Goal: Task Accomplishment & Management: Complete application form

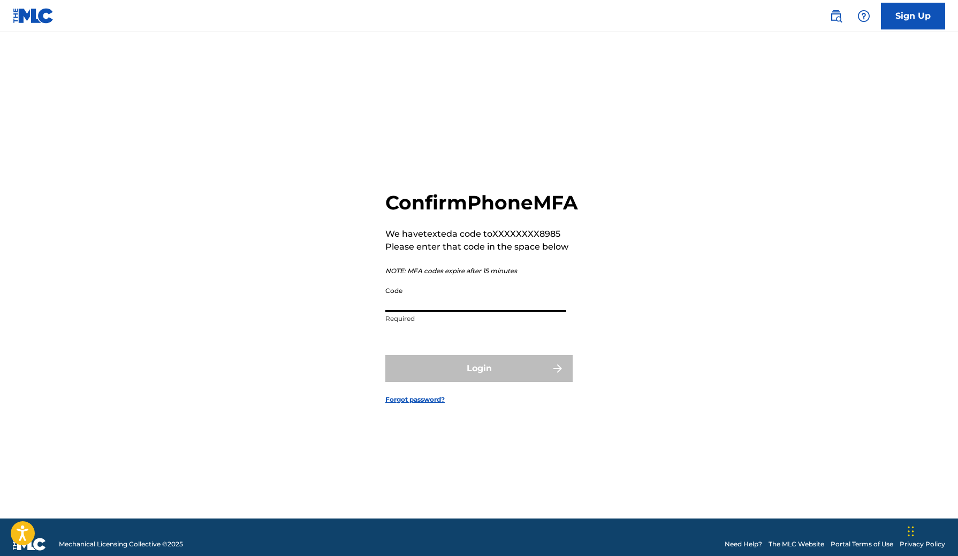
click at [460, 312] on input "Code" at bounding box center [475, 296] width 181 height 31
paste input "782360"
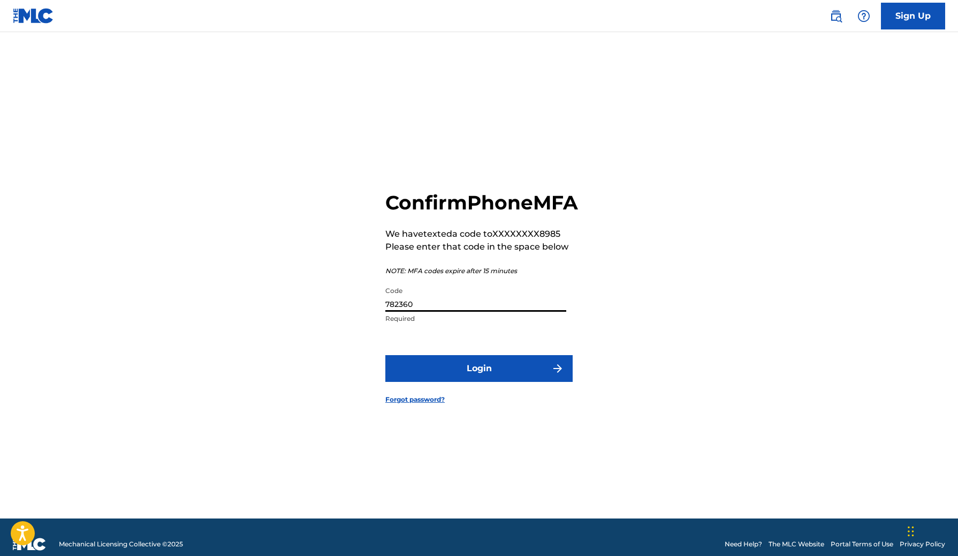
type input "782360"
click at [489, 382] on button "Login" at bounding box center [478, 368] width 187 height 27
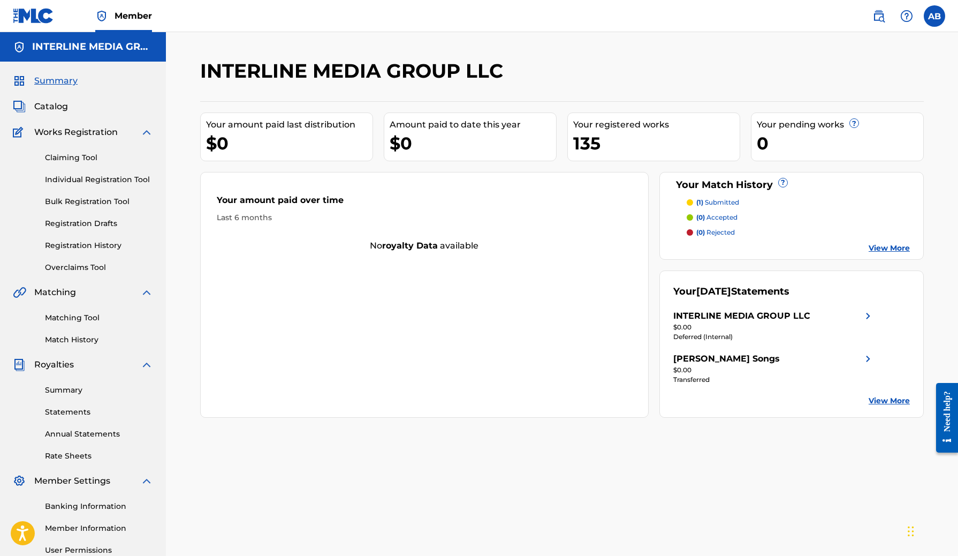
click at [59, 198] on link "Bulk Registration Tool" at bounding box center [99, 201] width 108 height 11
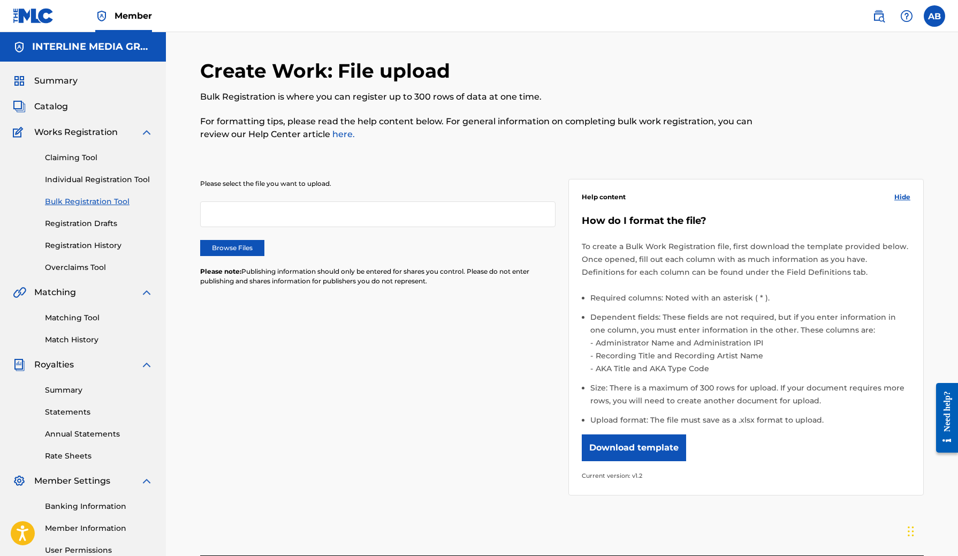
click at [246, 254] on label "Browse Files" at bounding box center [232, 248] width 64 height 16
click at [0, 0] on input "Browse Files" at bounding box center [0, 0] width 0 height 0
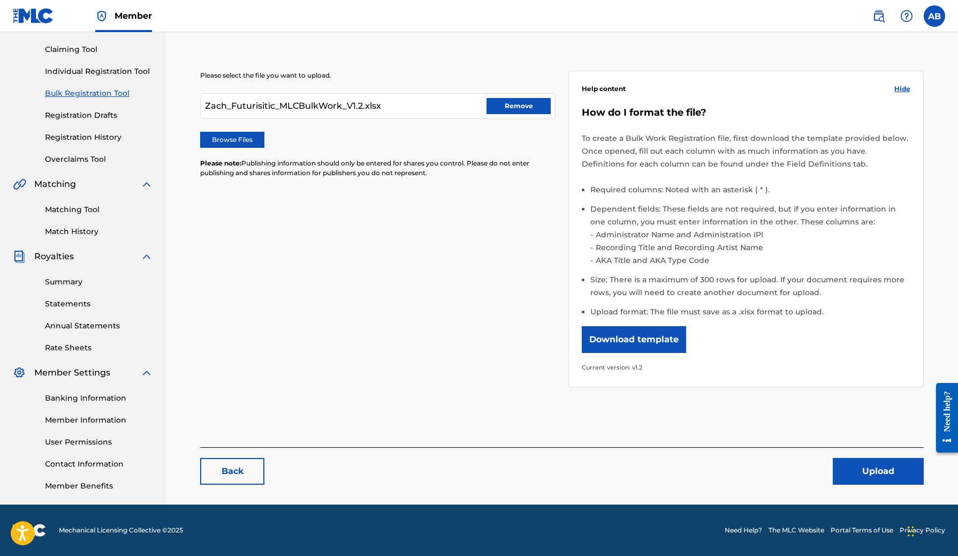
scroll to position [108, 0]
click at [841, 463] on button "Upload" at bounding box center [878, 471] width 91 height 27
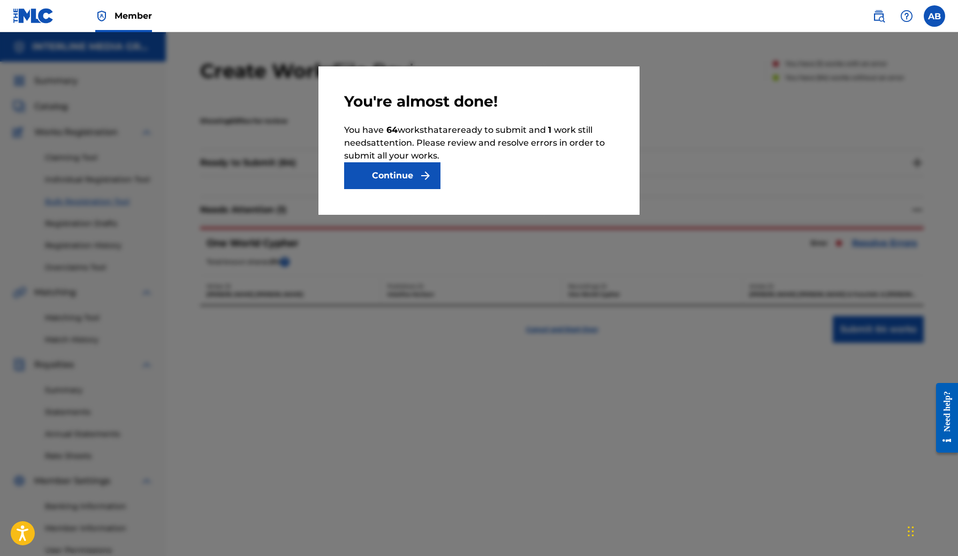
click at [412, 179] on button "Continue" at bounding box center [392, 175] width 96 height 27
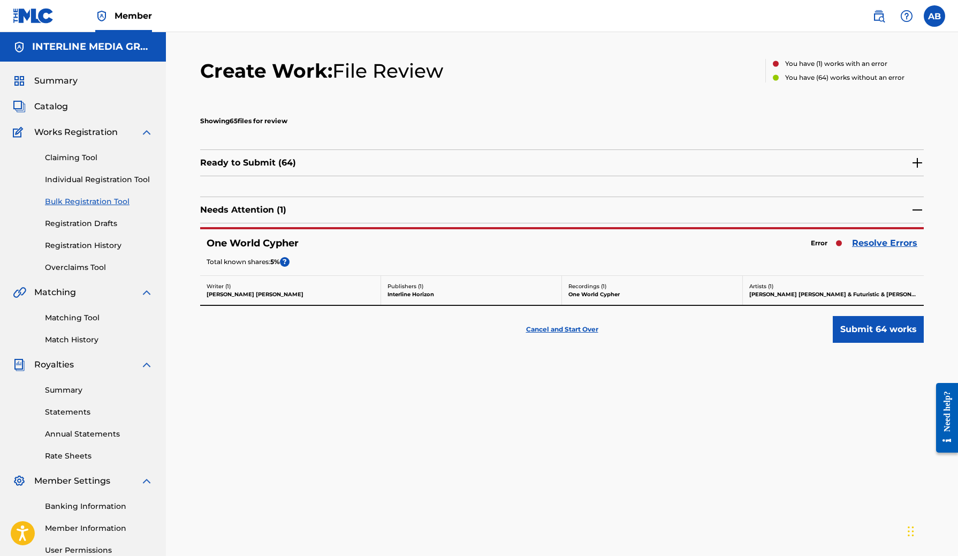
click at [783, 260] on div "Total known shares: 5 % ?" at bounding box center [562, 263] width 711 height 12
click at [313, 160] on div "Ready to Submit ( 64 )" at bounding box center [562, 162] width 724 height 27
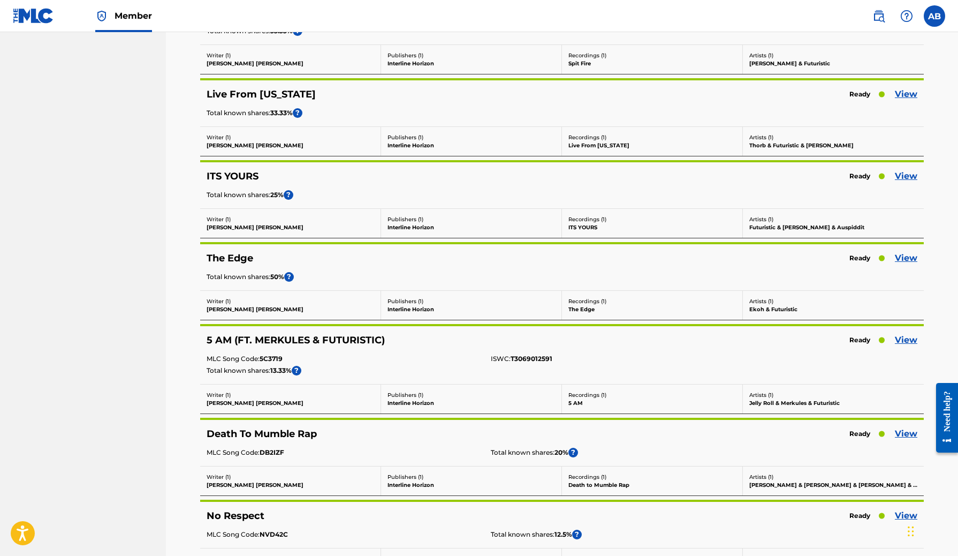
scroll to position [4035, 0]
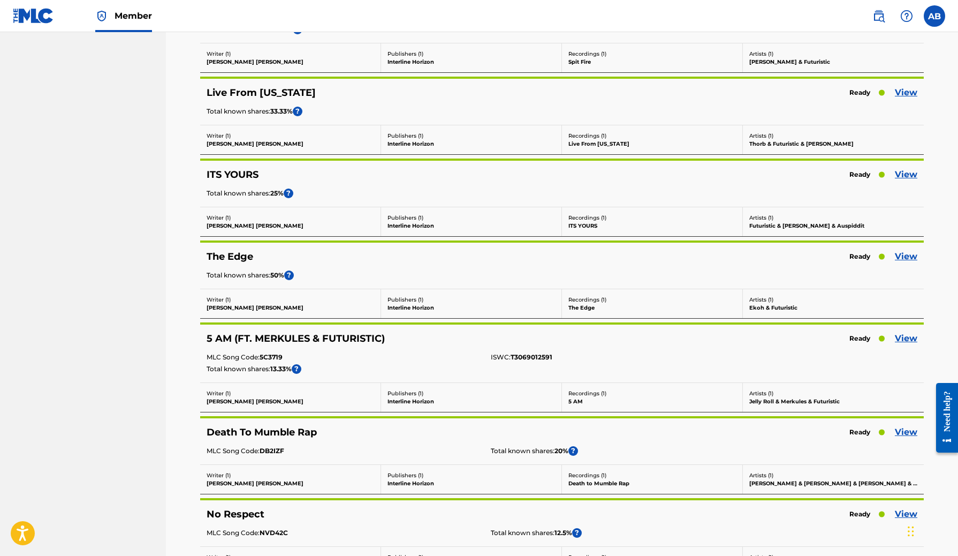
click at [909, 335] on link "View" at bounding box center [906, 338] width 22 height 13
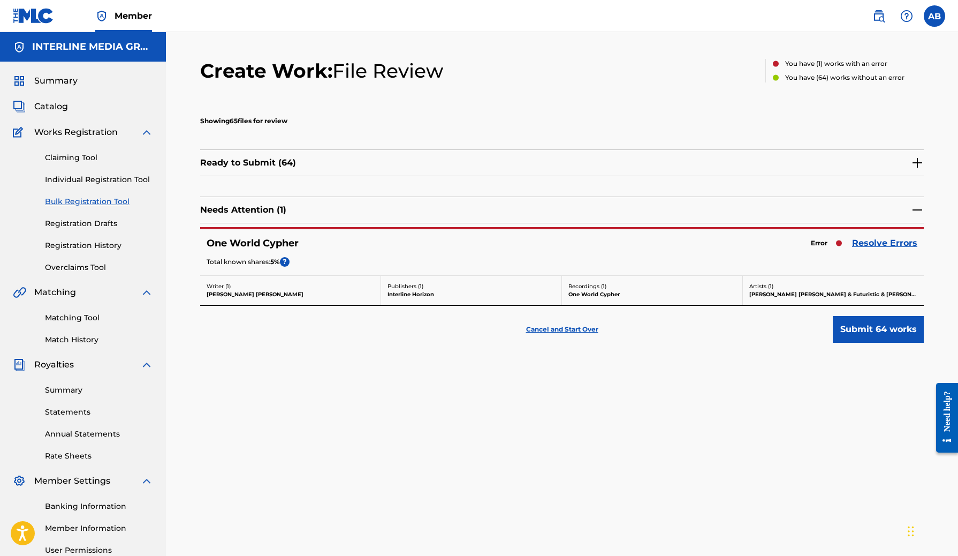
click at [808, 165] on div "Ready to Submit ( 64 )" at bounding box center [562, 162] width 724 height 27
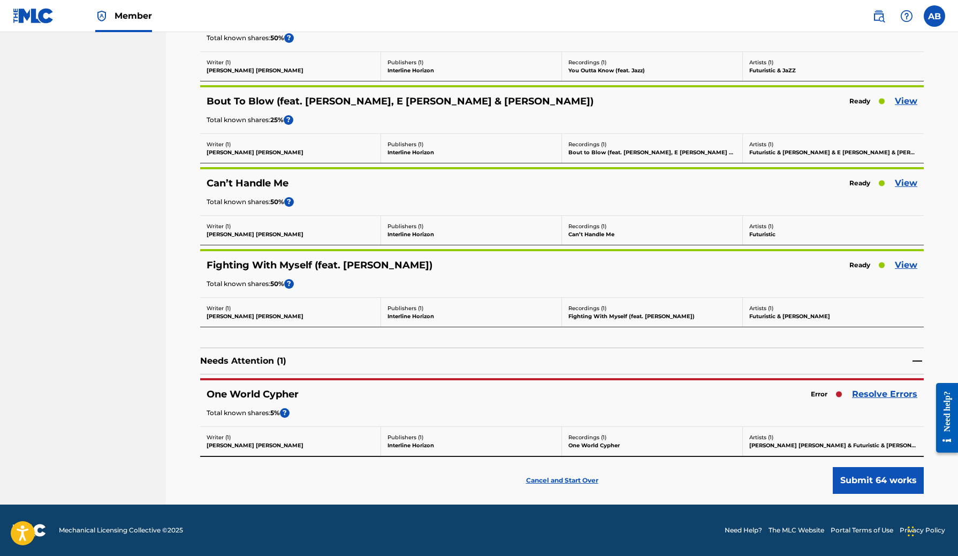
scroll to position [5127, 0]
click at [884, 397] on link "Resolve Errors" at bounding box center [884, 394] width 65 height 13
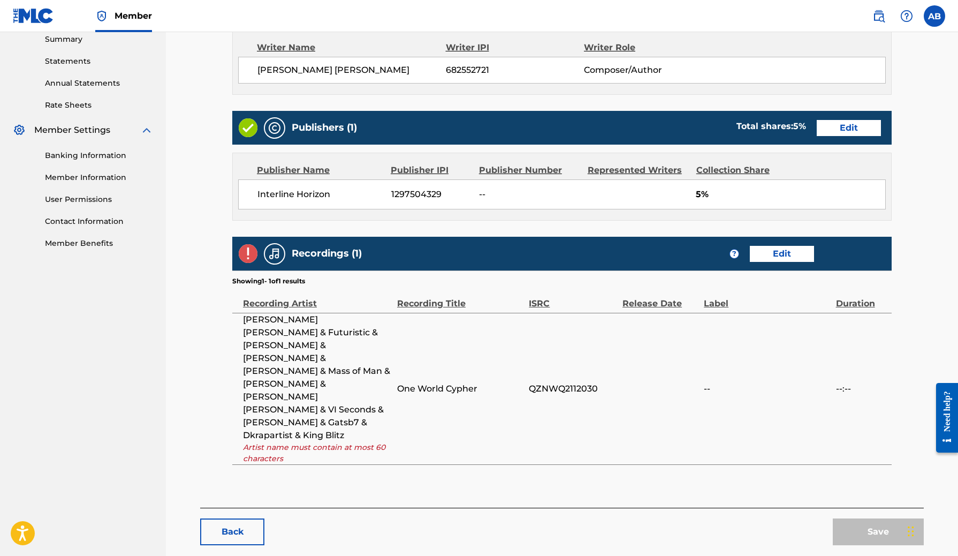
scroll to position [350, 0]
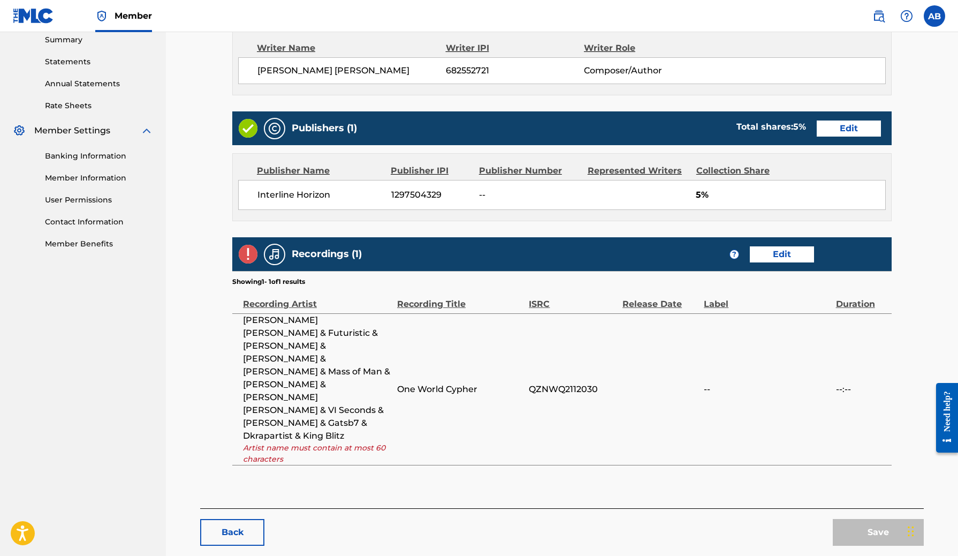
click at [782, 248] on link "Edit" at bounding box center [782, 254] width 64 height 16
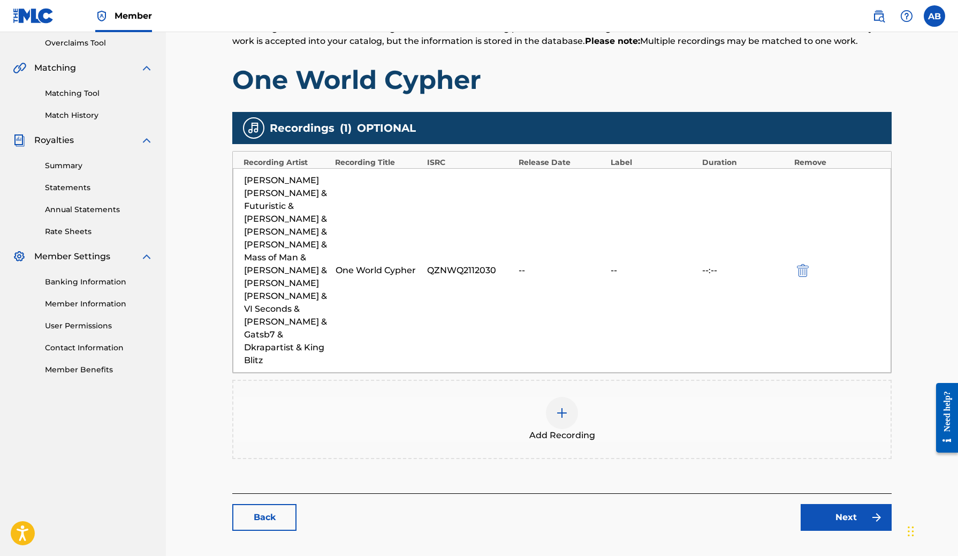
scroll to position [224, 0]
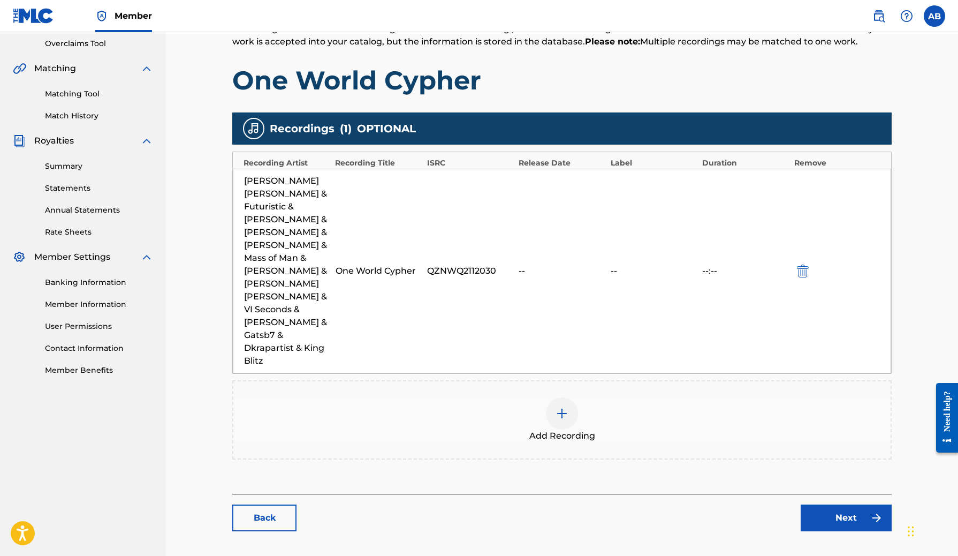
click at [307, 254] on div "[PERSON_NAME] [PERSON_NAME] & Futuristic & [PERSON_NAME] & [PERSON_NAME] & [PER…" at bounding box center [287, 271] width 86 height 193
click at [275, 504] on link "Back" at bounding box center [264, 517] width 64 height 27
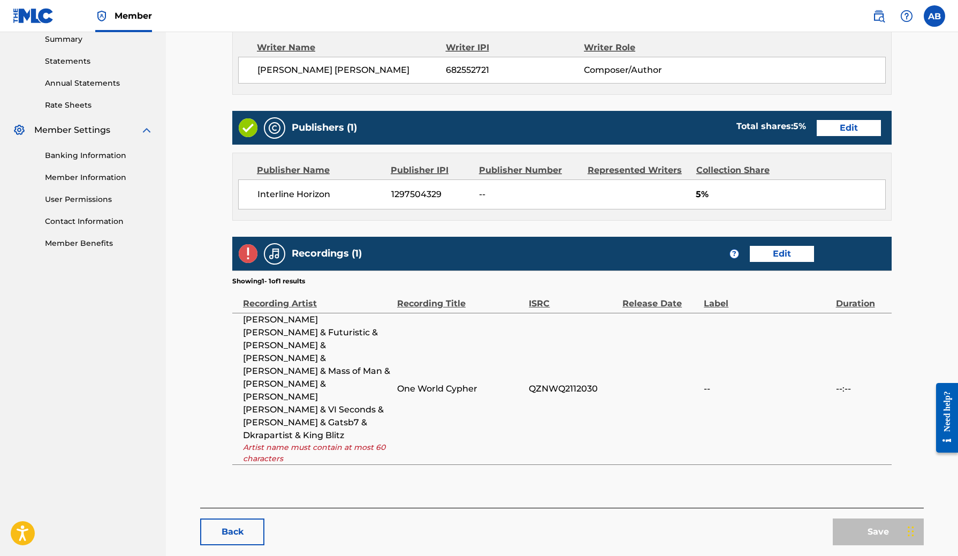
scroll to position [350, 0]
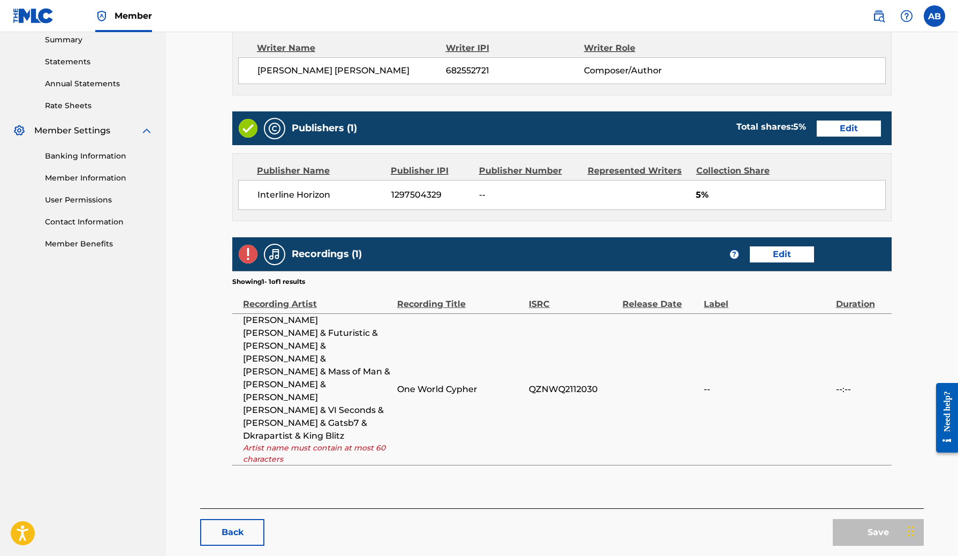
click at [768, 254] on link "Edit" at bounding box center [782, 254] width 64 height 16
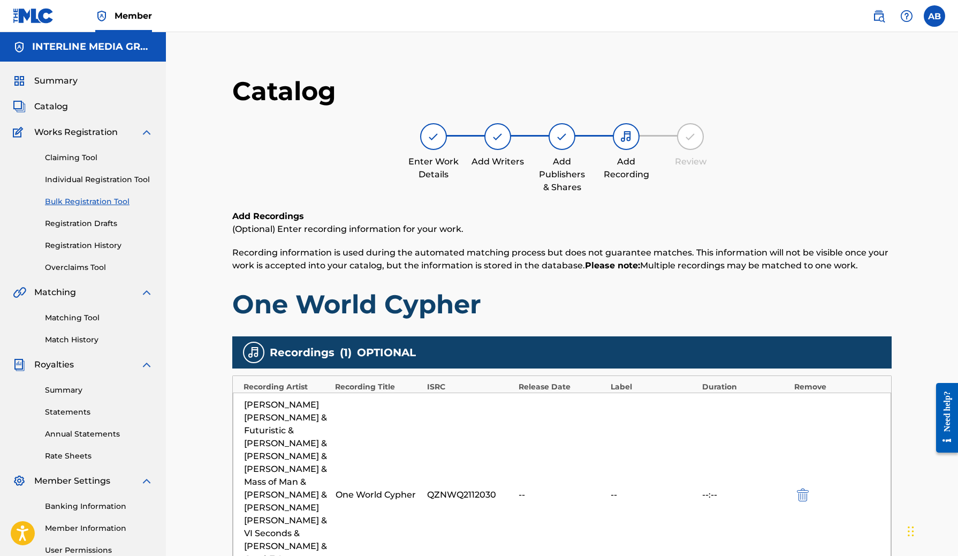
click at [297, 419] on div "[PERSON_NAME] [PERSON_NAME] & Futuristic & [PERSON_NAME] & [PERSON_NAME] & [PER…" at bounding box center [287, 494] width 86 height 193
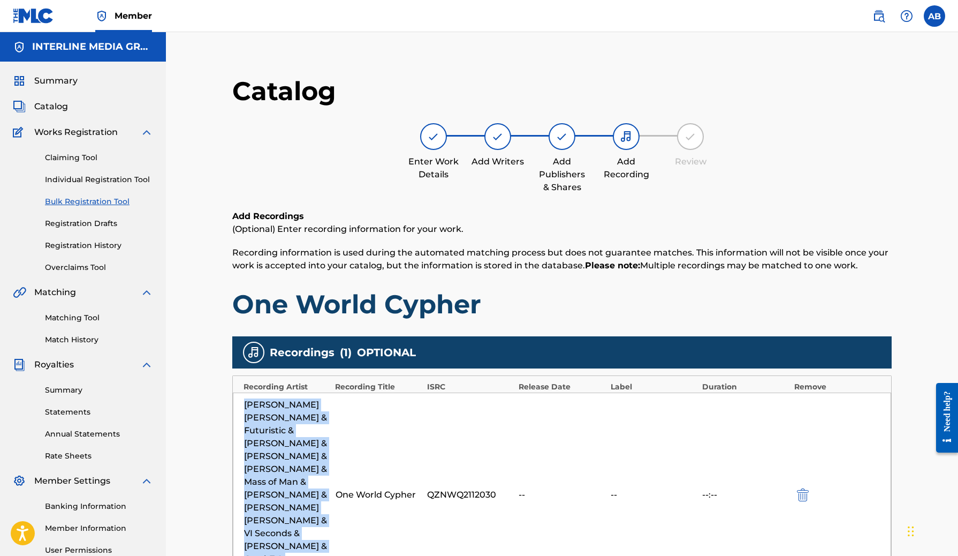
click at [297, 419] on div "[PERSON_NAME] [PERSON_NAME] & Futuristic & [PERSON_NAME] & [PERSON_NAME] & [PER…" at bounding box center [287, 494] width 86 height 193
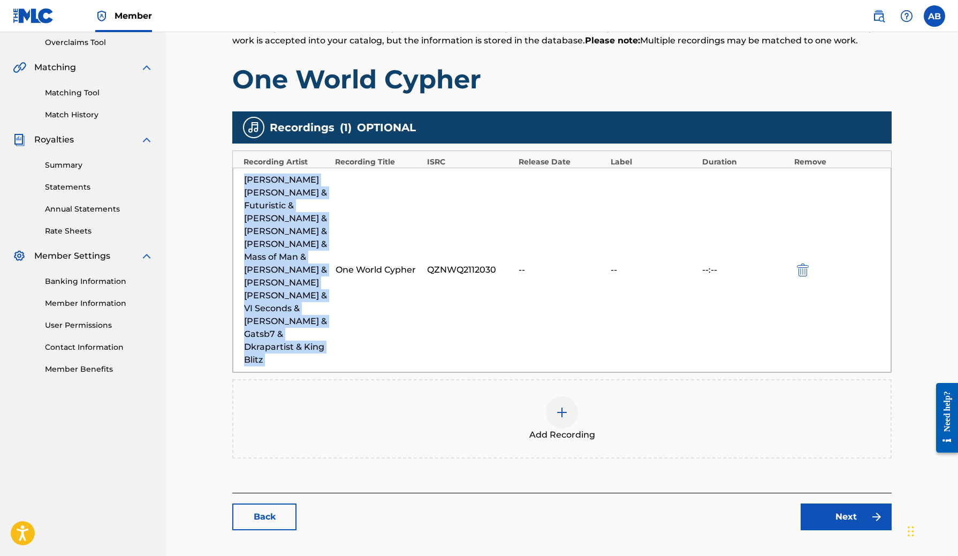
scroll to position [224, 0]
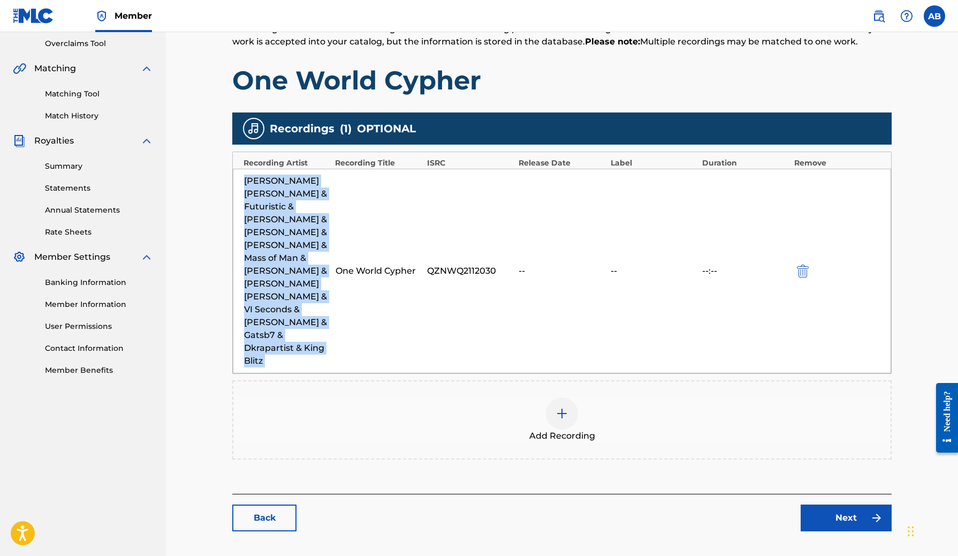
click at [275, 504] on link "Back" at bounding box center [264, 517] width 64 height 27
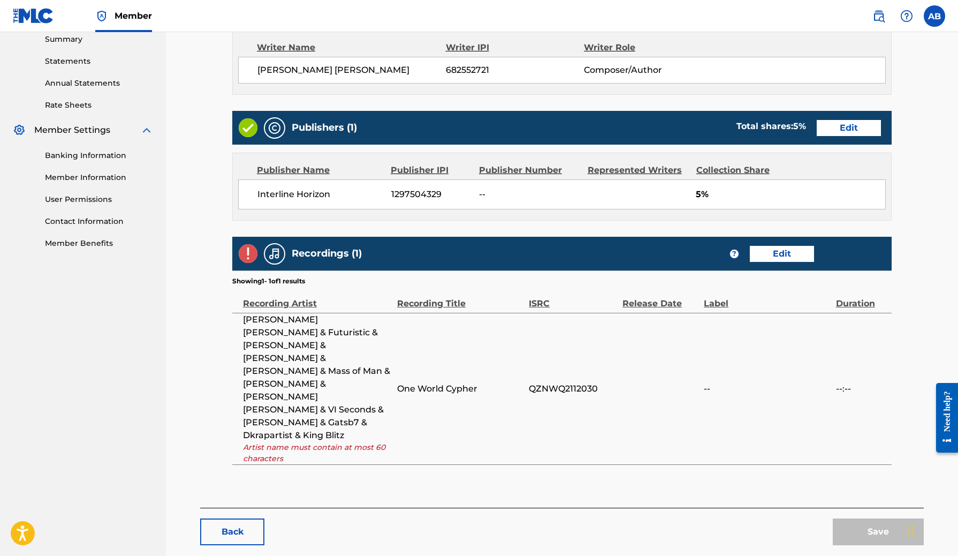
scroll to position [350, 0]
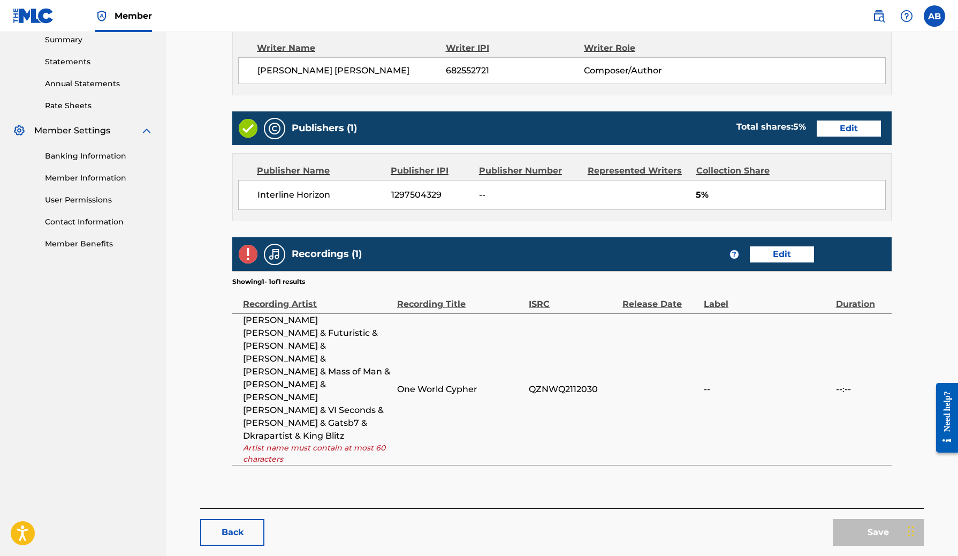
click at [236, 519] on button "Back" at bounding box center [232, 532] width 64 height 27
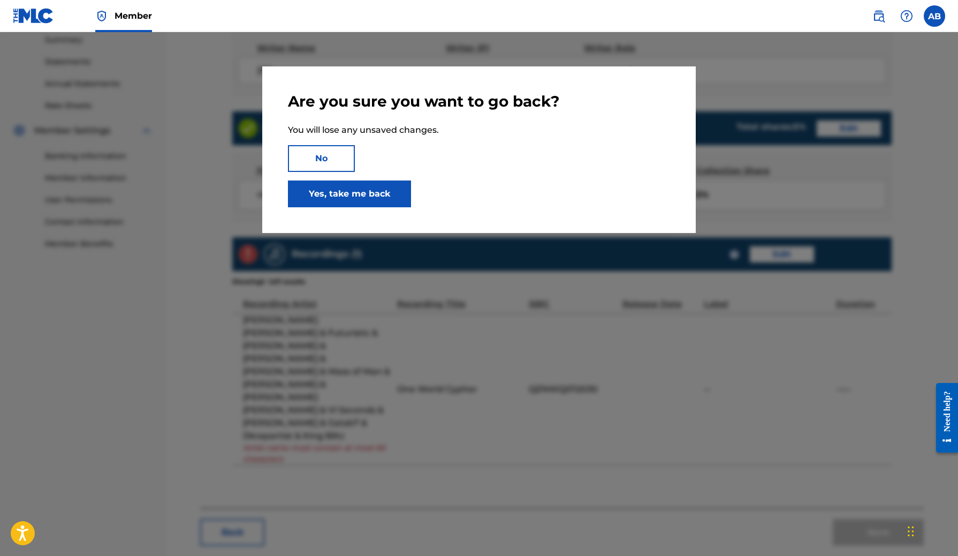
click at [352, 188] on link "Yes, take me back" at bounding box center [349, 193] width 123 height 27
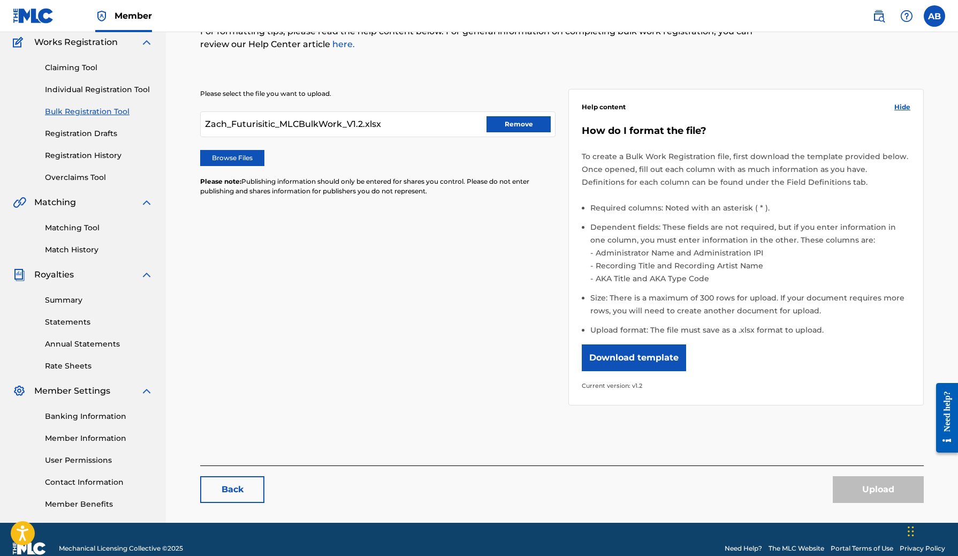
scroll to position [97, 0]
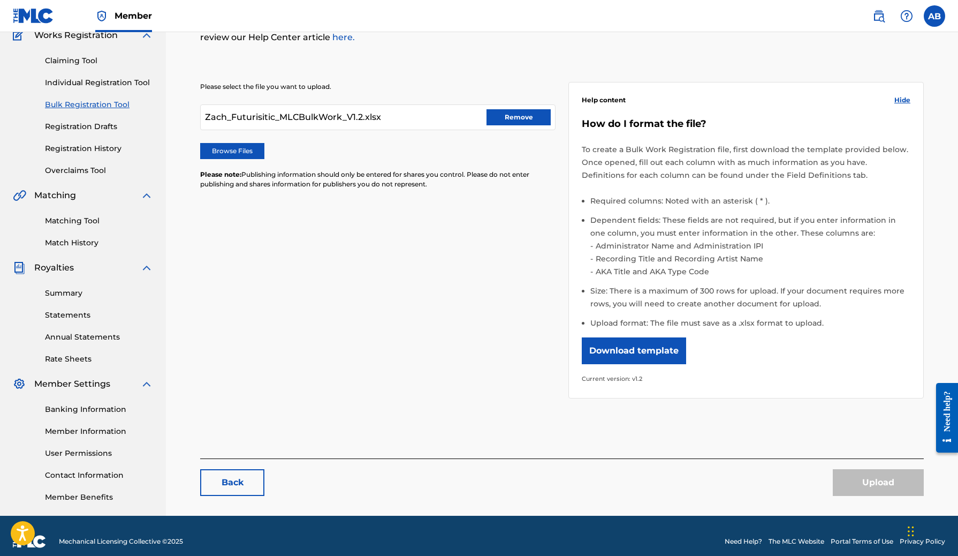
click at [495, 112] on button "Remove" at bounding box center [519, 117] width 64 height 16
click at [423, 247] on div "Please select the file you want to upload. Browse Files Please note: Publishing…" at bounding box center [562, 233] width 724 height 355
click at [247, 153] on label "Browse Files" at bounding box center [232, 151] width 64 height 16
click at [0, 0] on input "Browse Files" at bounding box center [0, 0] width 0 height 0
click at [247, 154] on label "Browse Files" at bounding box center [232, 151] width 64 height 16
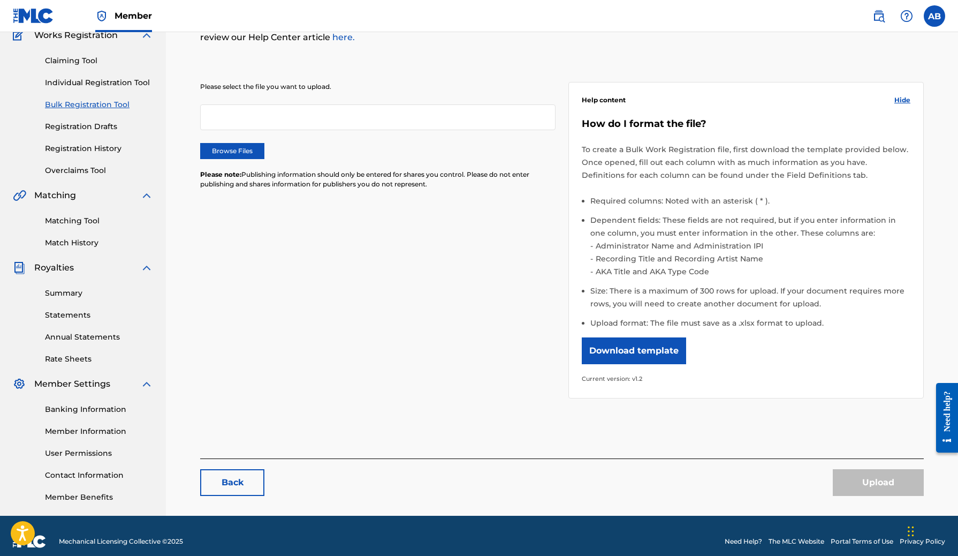
click at [0, 0] on input "Browse Files" at bounding box center [0, 0] width 0 height 0
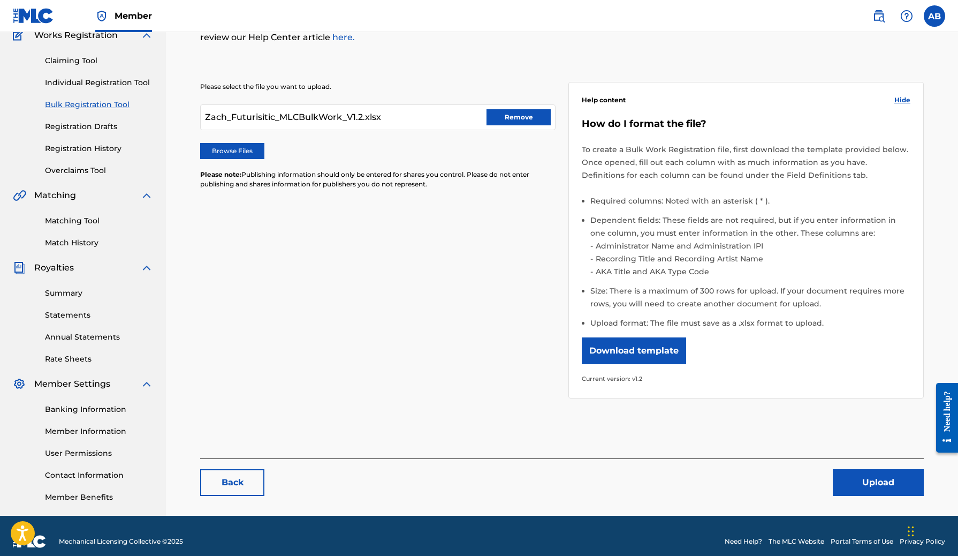
click at [903, 489] on button "Upload" at bounding box center [878, 482] width 91 height 27
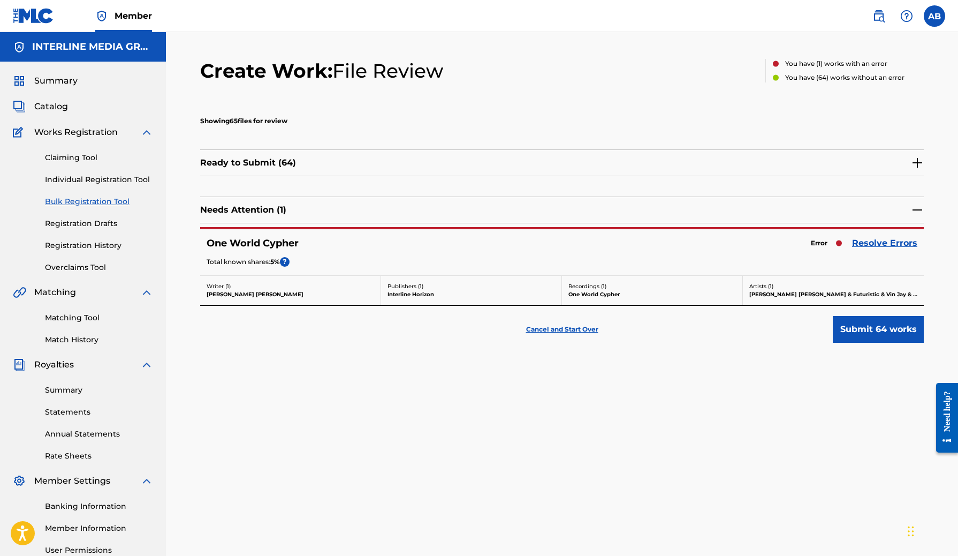
click at [888, 241] on link "Resolve Errors" at bounding box center [884, 243] width 65 height 13
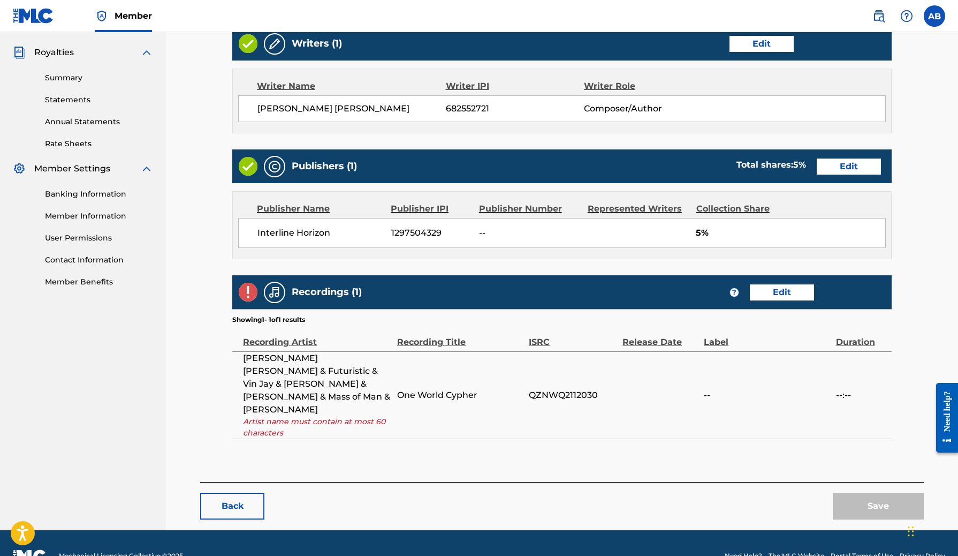
scroll to position [312, 0]
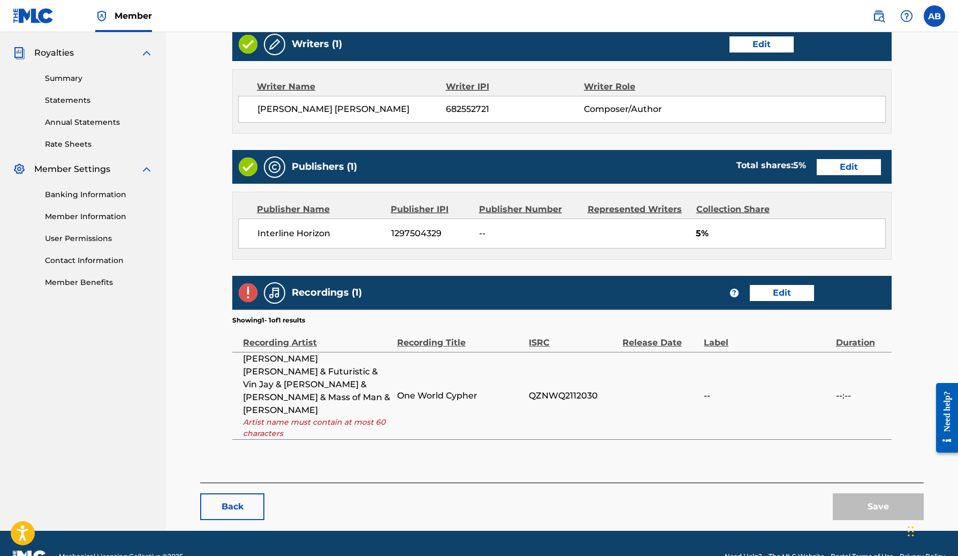
click at [229, 493] on button "Back" at bounding box center [232, 506] width 64 height 27
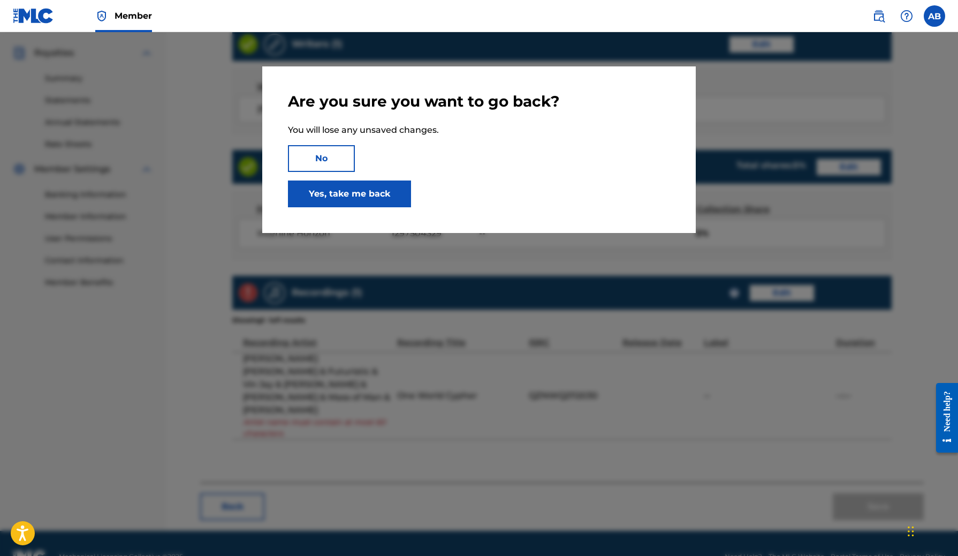
click at [327, 188] on link "Yes, take me back" at bounding box center [349, 193] width 123 height 27
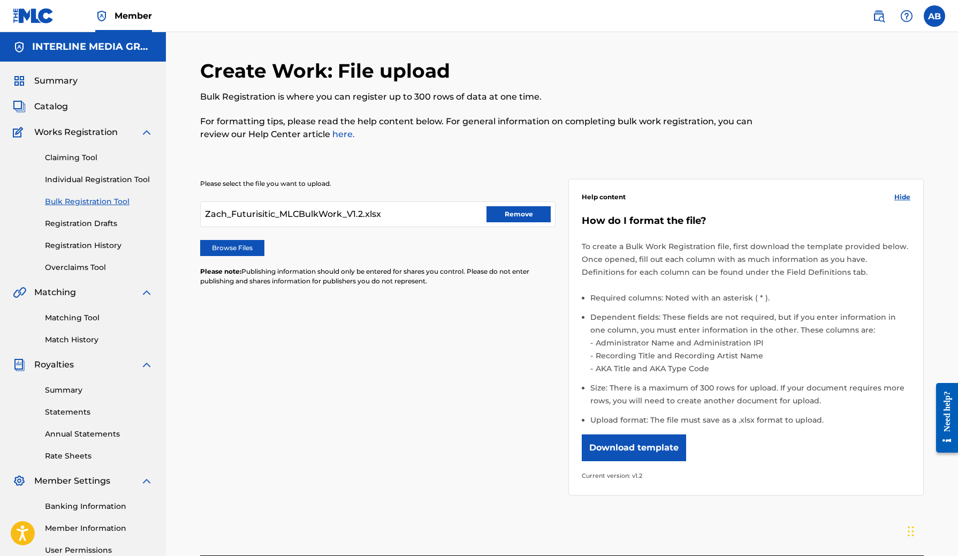
click at [496, 214] on button "Remove" at bounding box center [519, 214] width 64 height 16
click at [365, 291] on div "Please select the file you want to upload. Browse Files Please note: Publishing…" at bounding box center [378, 239] width 356 height 120
click at [262, 252] on label "Browse Files" at bounding box center [232, 248] width 64 height 16
click at [0, 0] on input "Browse Files" at bounding box center [0, 0] width 0 height 0
click at [235, 248] on label "Browse Files" at bounding box center [232, 248] width 64 height 16
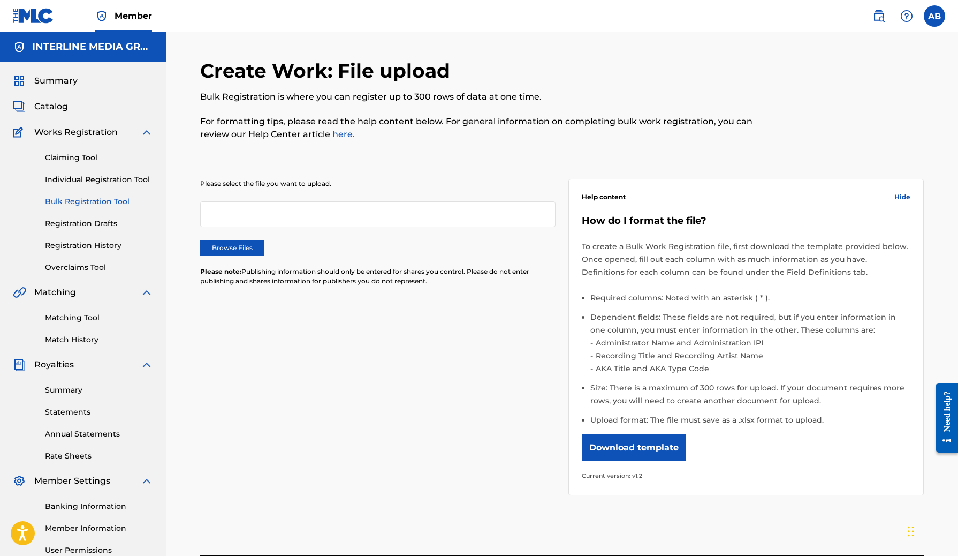
click at [0, 0] on input "Browse Files" at bounding box center [0, 0] width 0 height 0
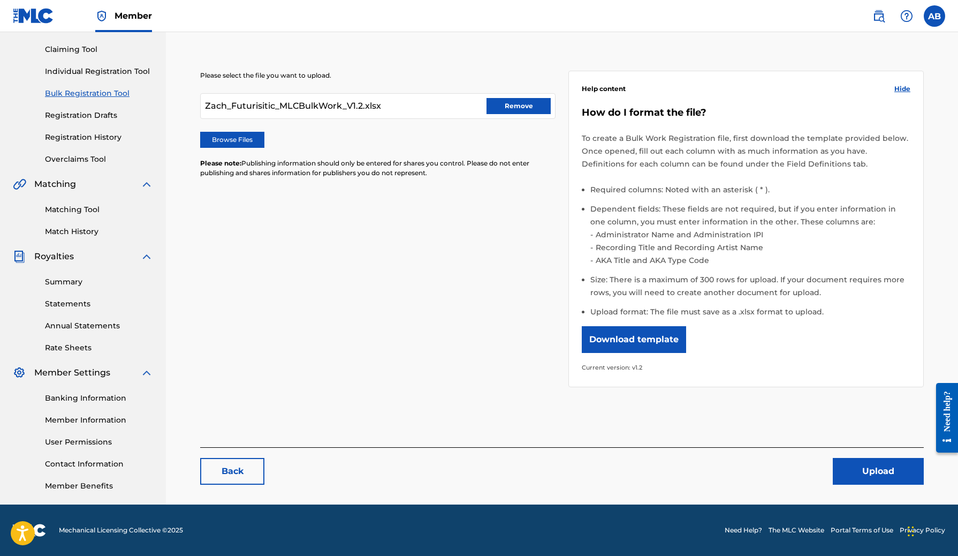
scroll to position [108, 0]
click at [872, 464] on button "Upload" at bounding box center [878, 471] width 91 height 27
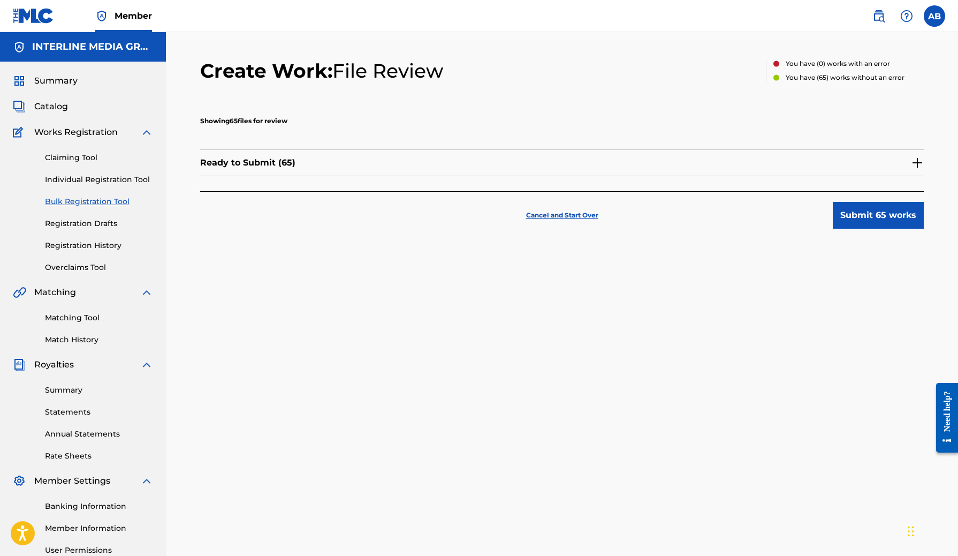
click at [819, 164] on div "Ready to Submit ( 65 )" at bounding box center [562, 162] width 724 height 27
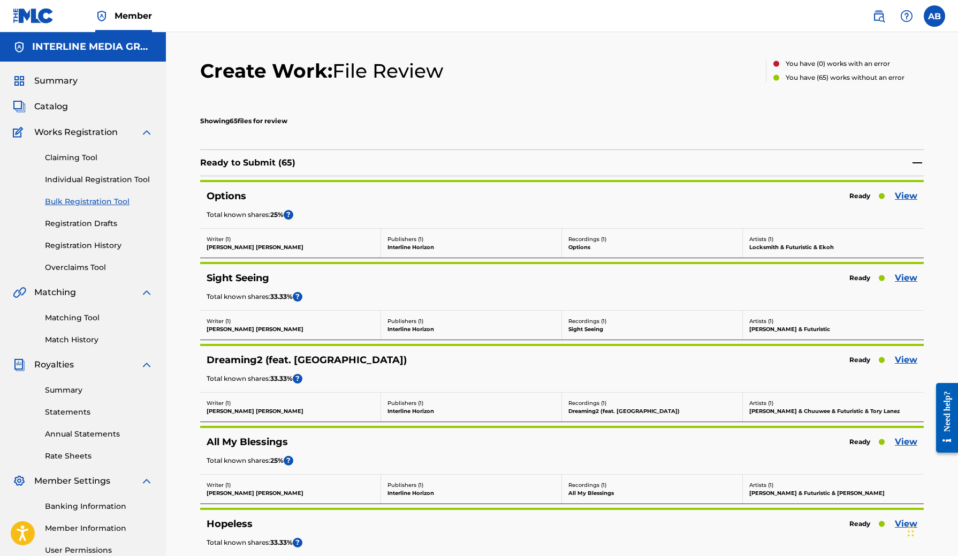
click at [912, 198] on link "View" at bounding box center [906, 196] width 22 height 13
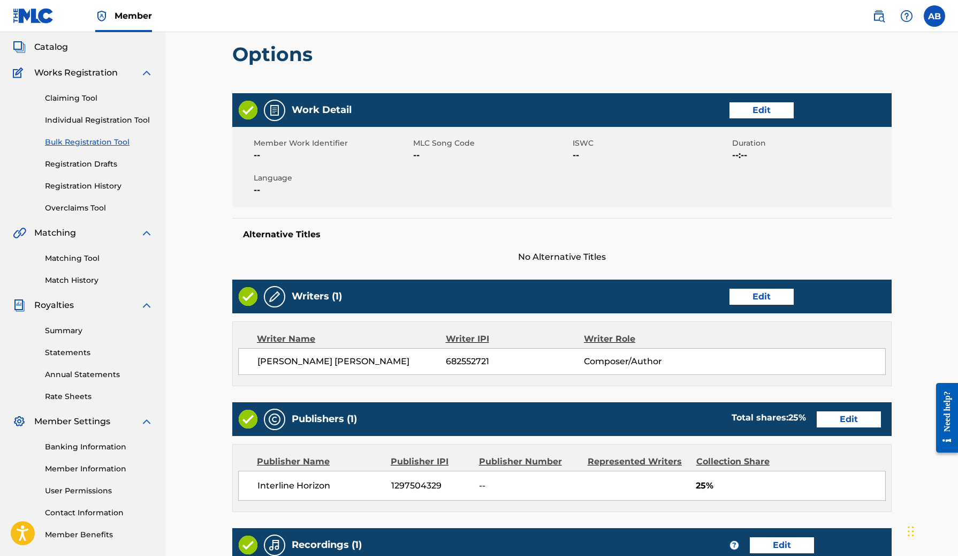
scroll to position [277, 0]
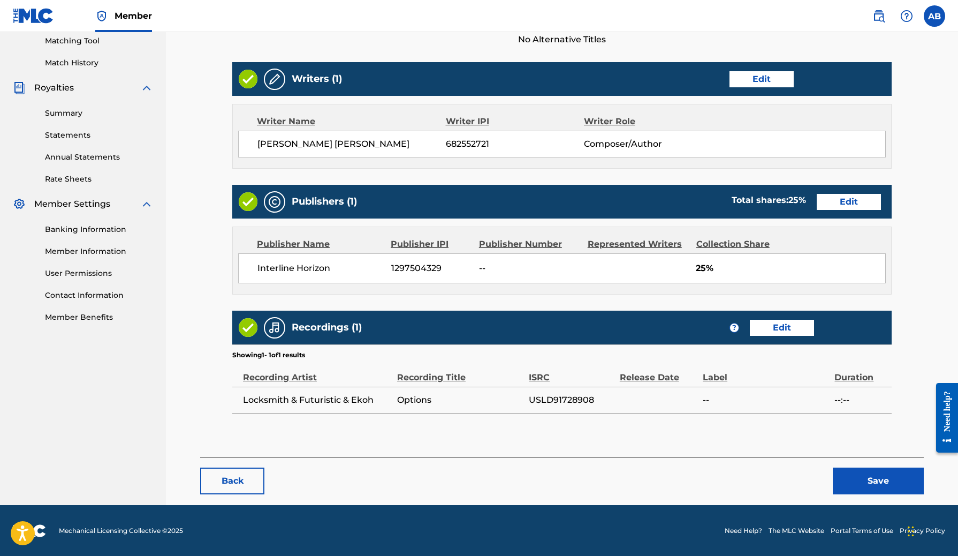
click at [400, 263] on span "1297504329" at bounding box center [431, 268] width 80 height 13
click at [349, 274] on span "Interline Horizon" at bounding box center [321, 268] width 126 height 13
click at [228, 481] on button "Back" at bounding box center [232, 480] width 64 height 27
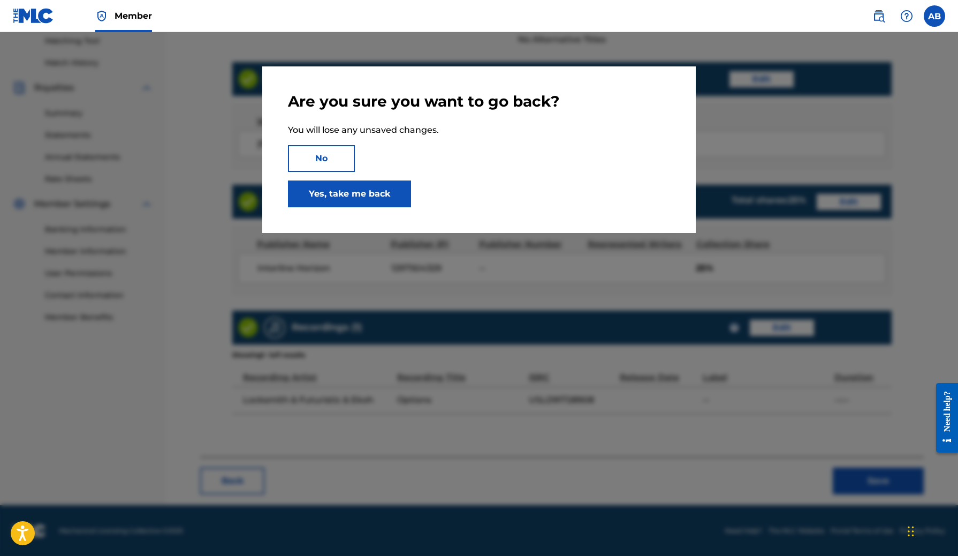
click at [372, 203] on link "Yes, take me back" at bounding box center [349, 193] width 123 height 27
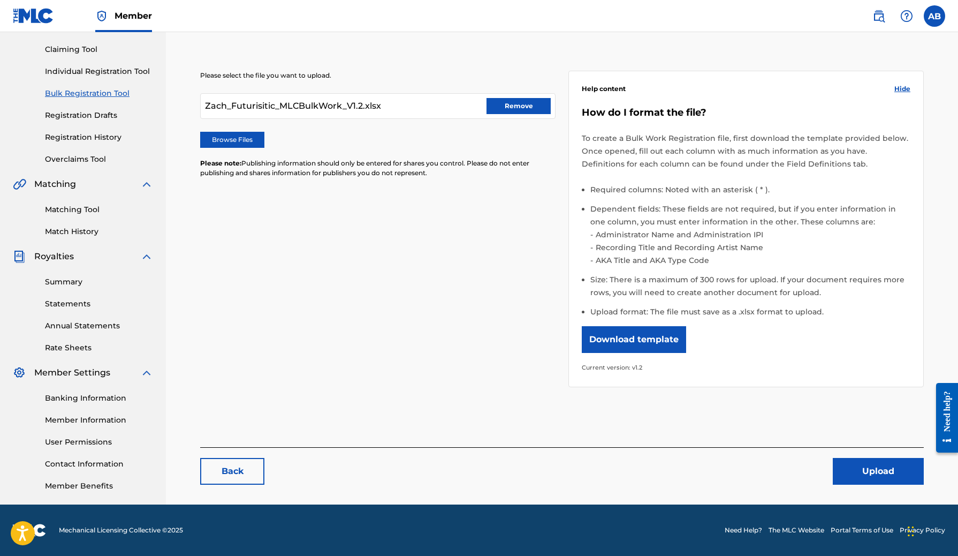
scroll to position [108, 0]
click at [864, 459] on button "Upload" at bounding box center [878, 471] width 91 height 27
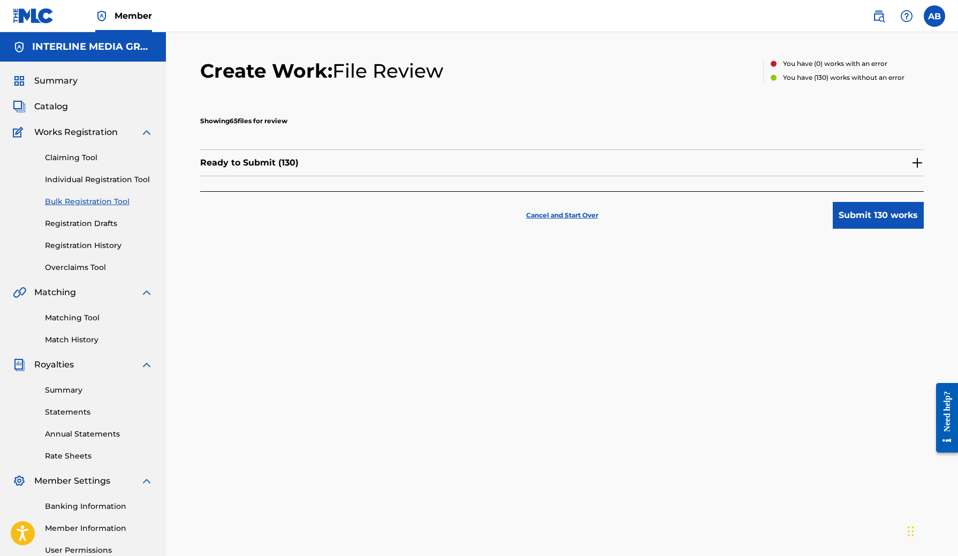
click at [569, 221] on div "Cancel and Start Over Submit 130 works" at bounding box center [562, 209] width 724 height 37
click at [569, 213] on p "Cancel and Start Over" at bounding box center [562, 215] width 72 height 10
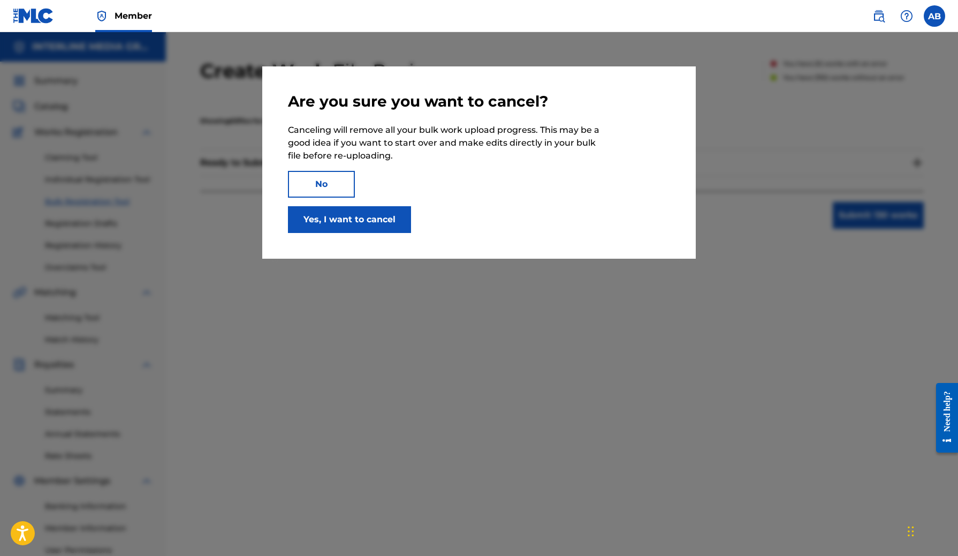
click at [359, 232] on button "Yes, I want to cancel" at bounding box center [349, 219] width 123 height 27
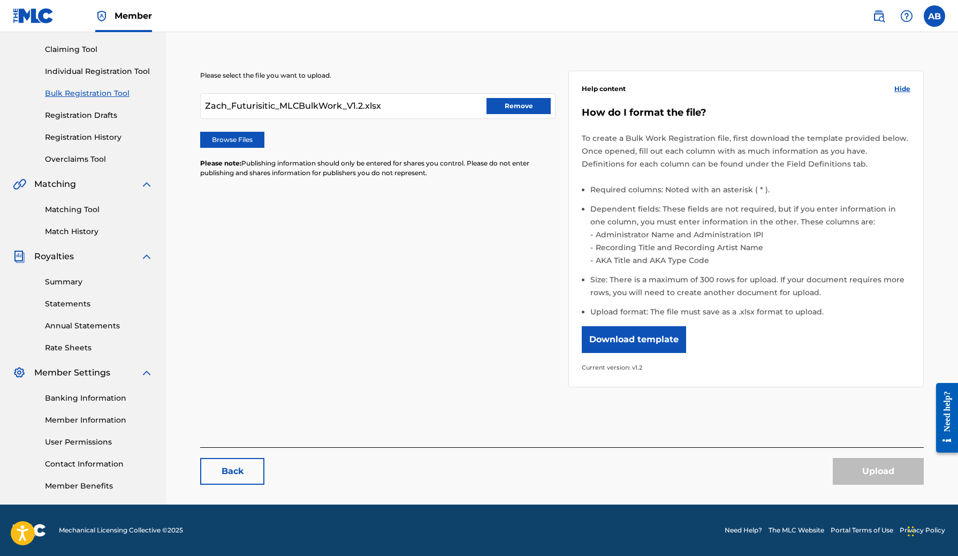
scroll to position [108, 0]
click at [521, 115] on div "Zach_Futurisitic_MLCBulkWork_V1.2.xlsx Remove" at bounding box center [378, 106] width 356 height 26
click at [522, 109] on button "Remove" at bounding box center [519, 106] width 64 height 16
click at [205, 135] on label "Browse Files" at bounding box center [232, 140] width 64 height 16
click at [0, 0] on input "Browse Files" at bounding box center [0, 0] width 0 height 0
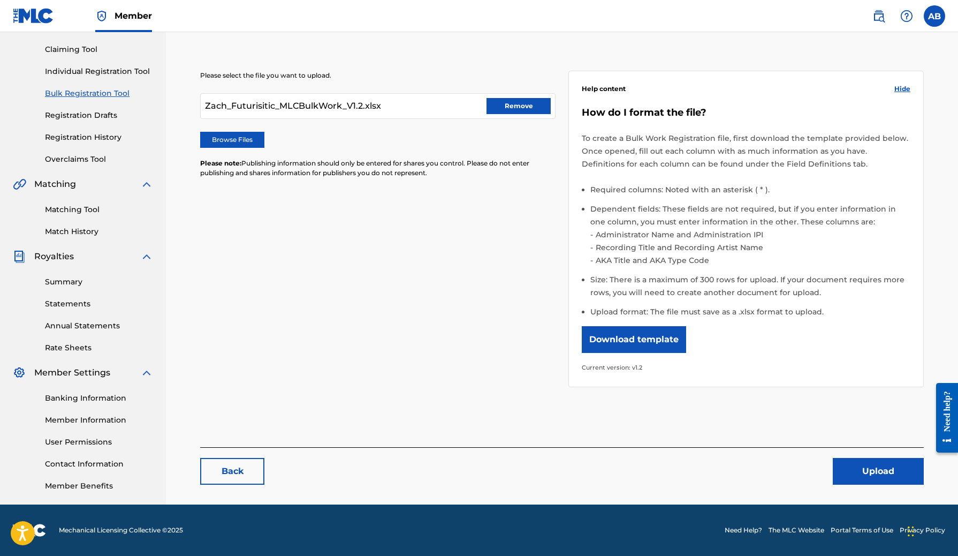
click at [866, 474] on button "Upload" at bounding box center [878, 471] width 91 height 27
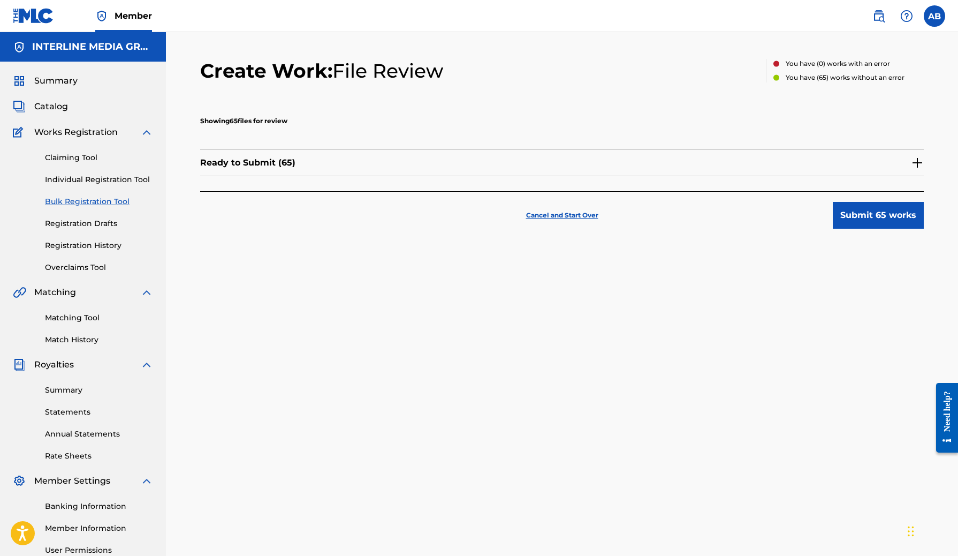
click at [905, 225] on button "Submit 65 works" at bounding box center [878, 215] width 91 height 27
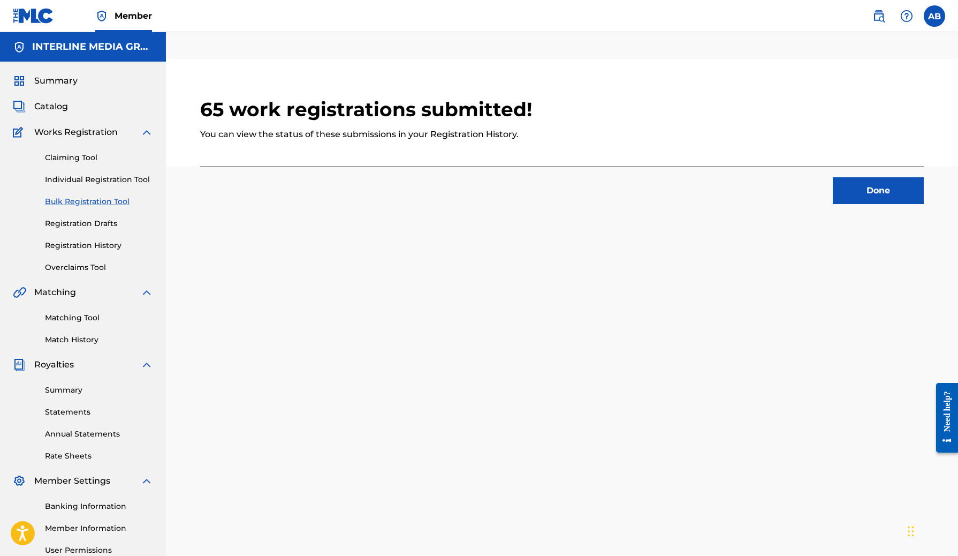
click at [860, 184] on button "Done" at bounding box center [878, 190] width 91 height 27
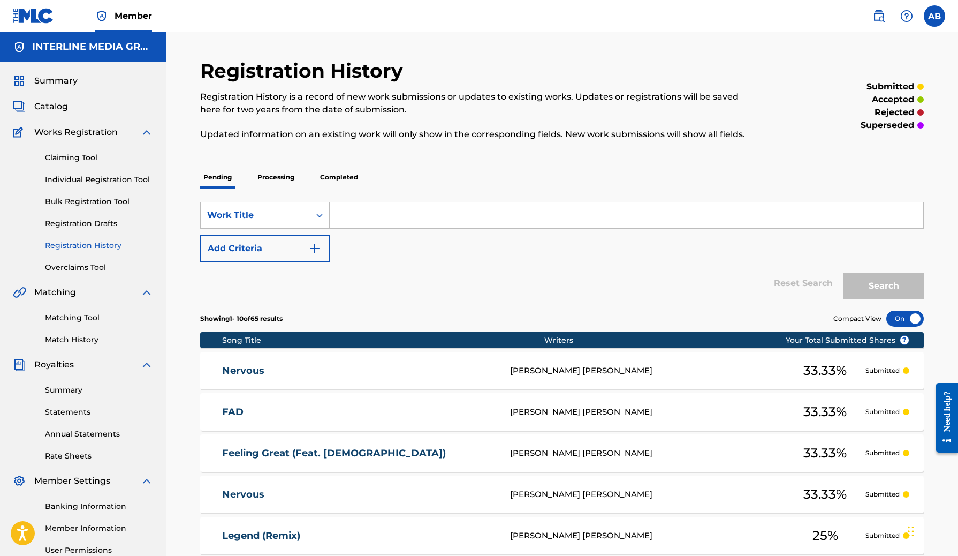
click at [361, 277] on div "Reset Search Search" at bounding box center [562, 283] width 724 height 43
click at [47, 83] on span "Summary" at bounding box center [55, 80] width 43 height 13
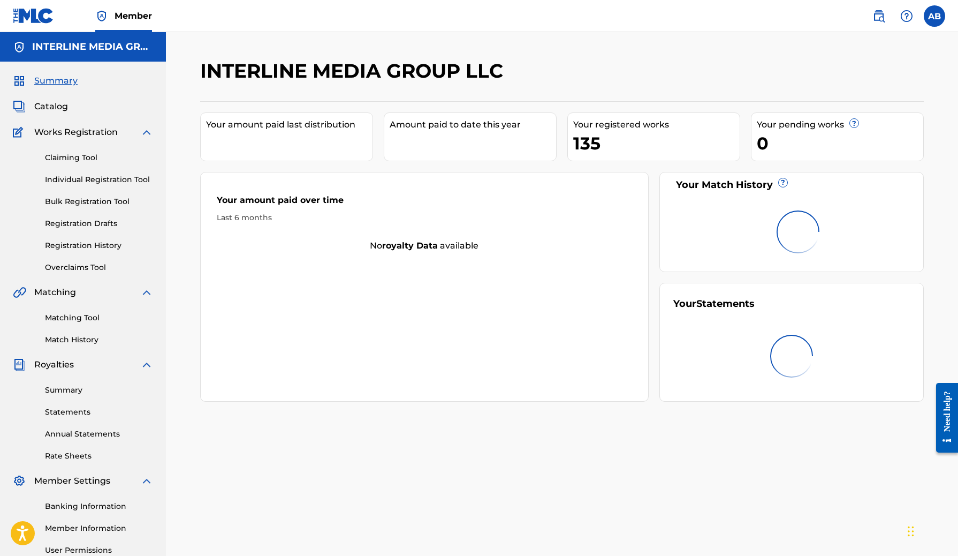
click at [64, 245] on link "Registration History" at bounding box center [99, 245] width 108 height 11
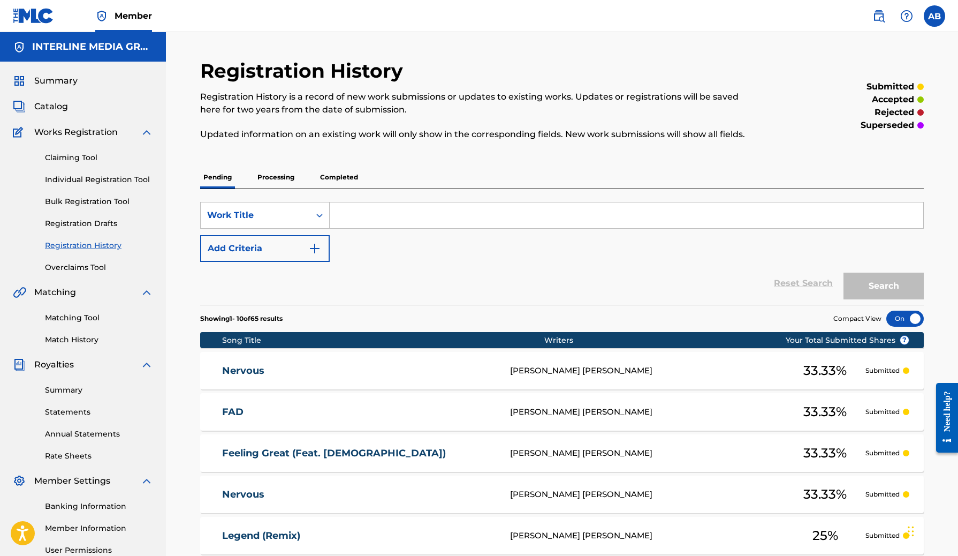
click at [741, 150] on div "Registration History Registration History is a record of new work submissions o…" at bounding box center [478, 106] width 557 height 94
click at [323, 177] on p "Completed" at bounding box center [339, 177] width 44 height 22
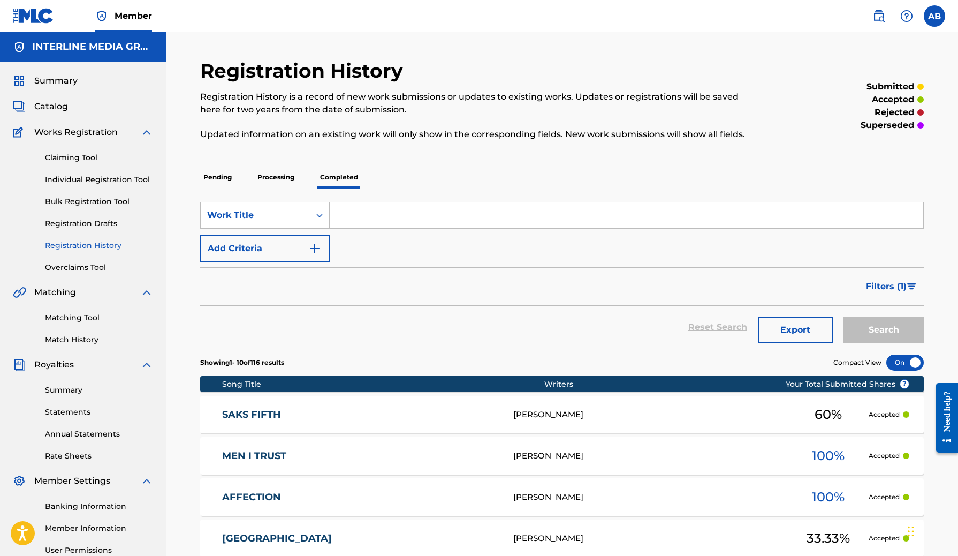
scroll to position [1, 0]
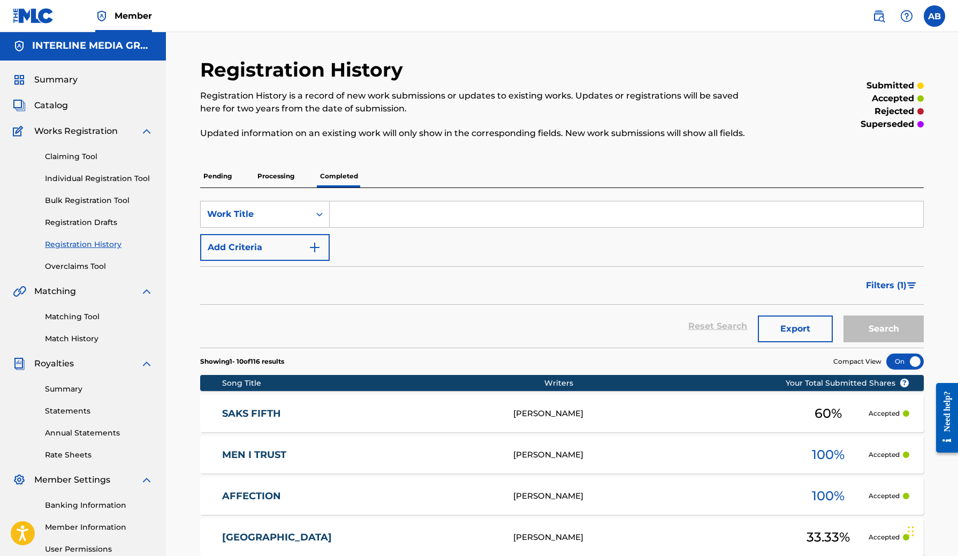
click at [270, 170] on p "Processing" at bounding box center [275, 176] width 43 height 22
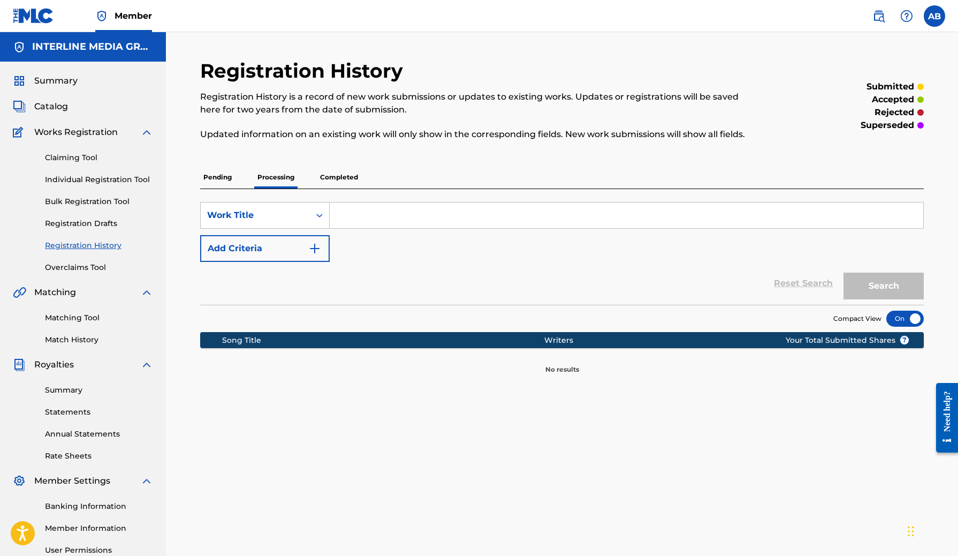
click at [223, 176] on p "Pending" at bounding box center [217, 177] width 35 height 22
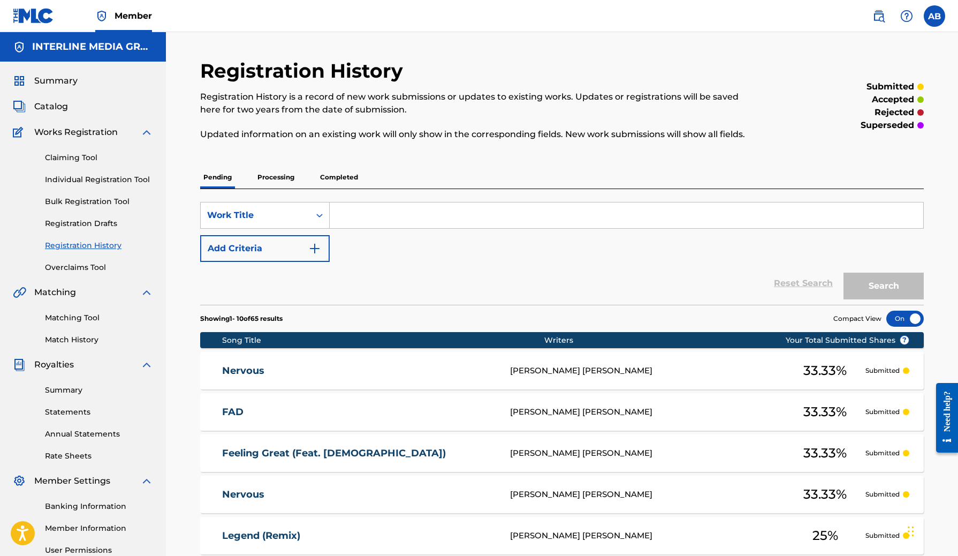
click at [60, 321] on link "Matching Tool" at bounding box center [99, 317] width 108 height 11
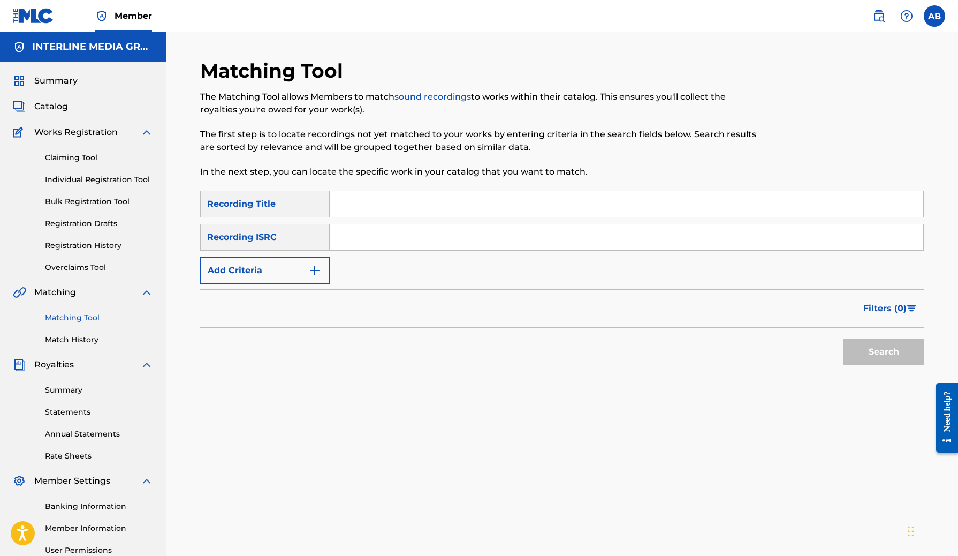
click at [59, 339] on link "Match History" at bounding box center [99, 339] width 108 height 11
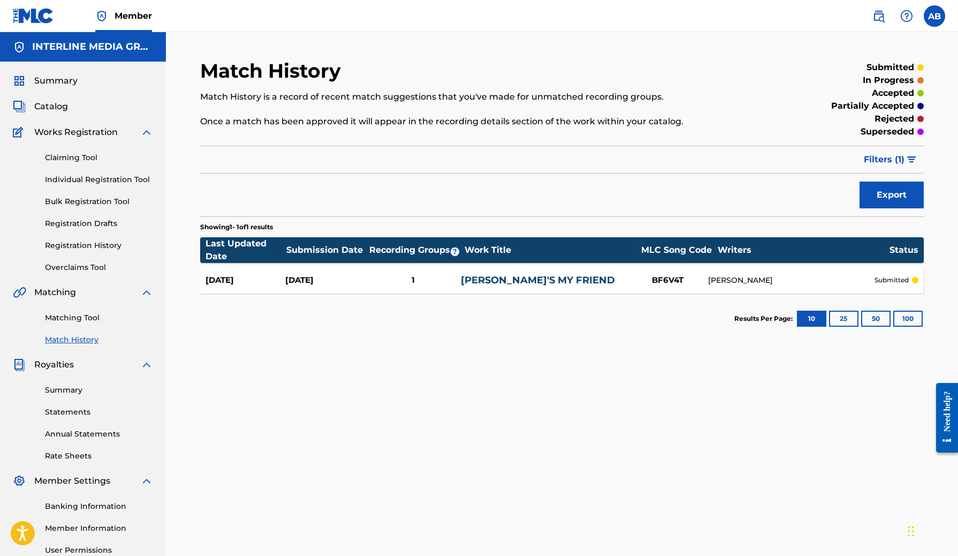
click at [546, 351] on div "Match History Match History is a record of recent match suggestions that you've…" at bounding box center [562, 336] width 750 height 554
click at [316, 342] on section "Results Per Page: 10 25 50 100" at bounding box center [562, 318] width 724 height 50
click at [68, 86] on span "Summary" at bounding box center [55, 80] width 43 height 13
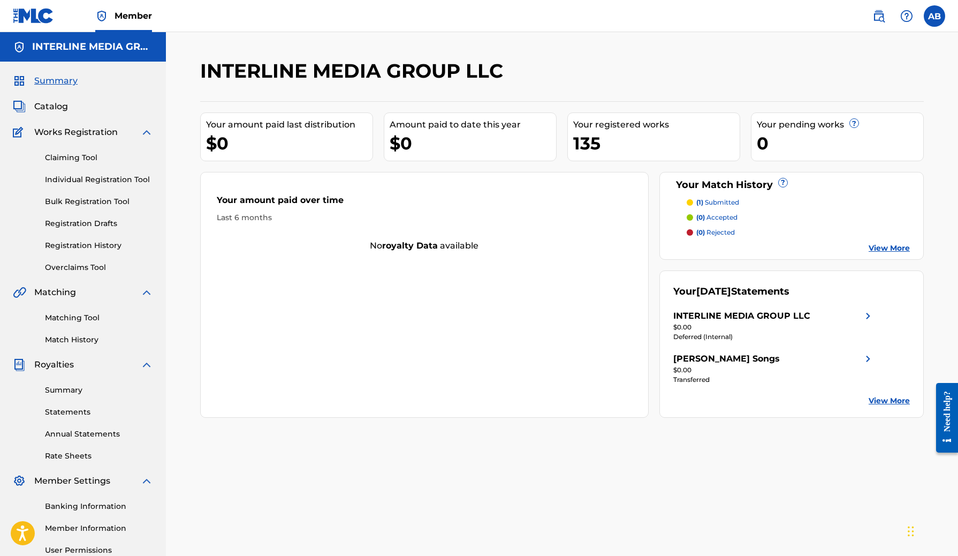
click at [712, 64] on div "INTERLINE MEDIA GROUP LLC" at bounding box center [478, 75] width 557 height 32
click at [78, 157] on link "Claiming Tool" at bounding box center [99, 157] width 108 height 11
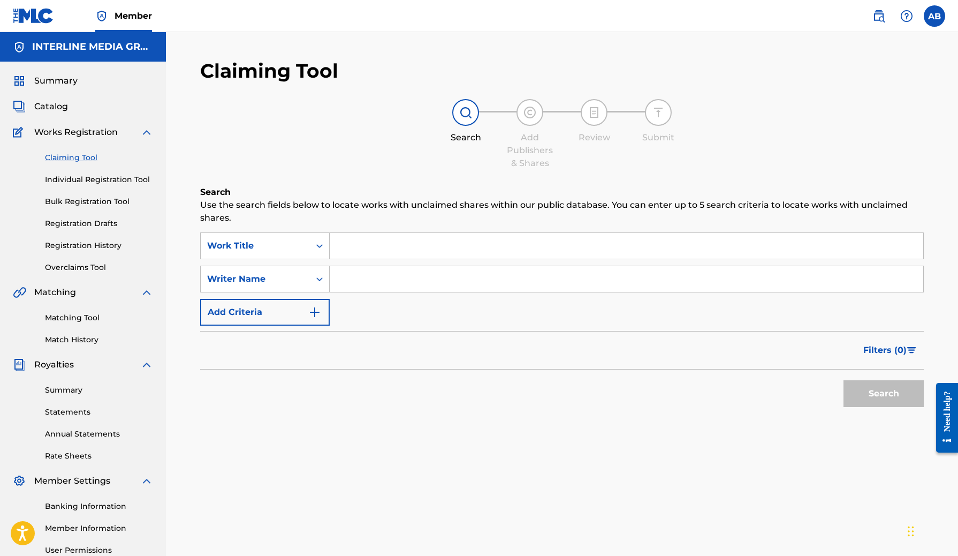
click at [93, 201] on link "Bulk Registration Tool" at bounding box center [99, 201] width 108 height 11
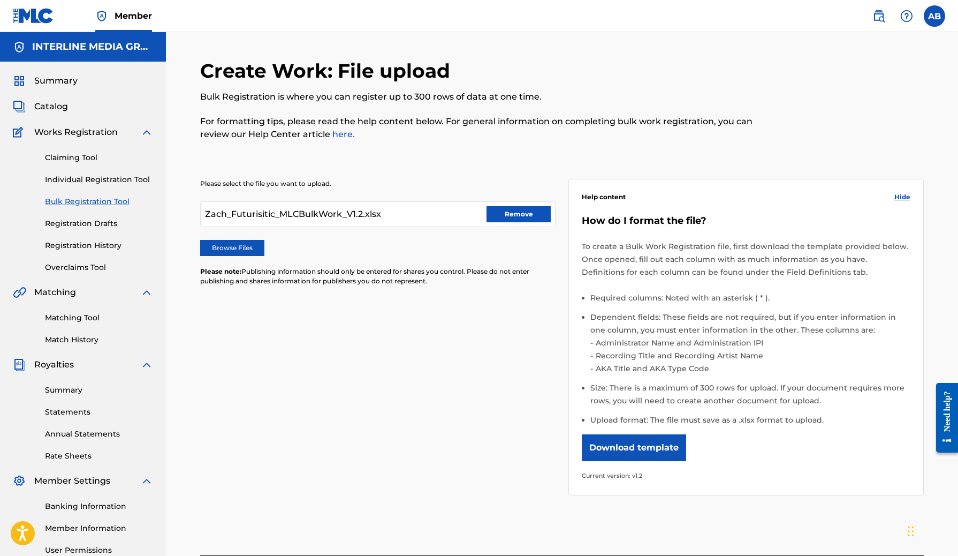
click at [511, 218] on button "Remove" at bounding box center [519, 214] width 64 height 16
click at [243, 260] on div "Please select the file you want to upload. Browse Files Please note: Publishing…" at bounding box center [378, 239] width 356 height 120
click at [248, 245] on label "Browse Files" at bounding box center [232, 248] width 64 height 16
click at [0, 0] on input "Browse Files" at bounding box center [0, 0] width 0 height 0
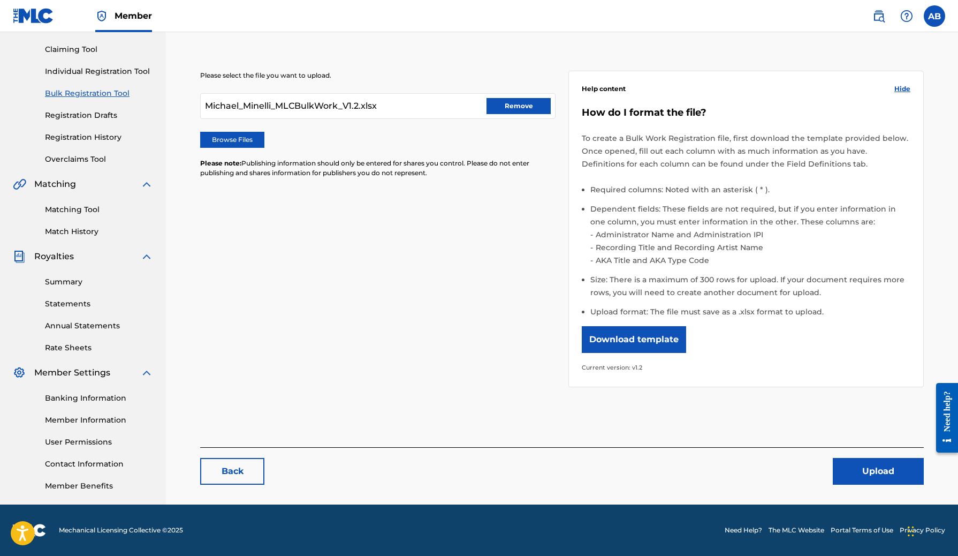
scroll to position [108, 0]
click at [886, 474] on button "Upload" at bounding box center [878, 471] width 91 height 27
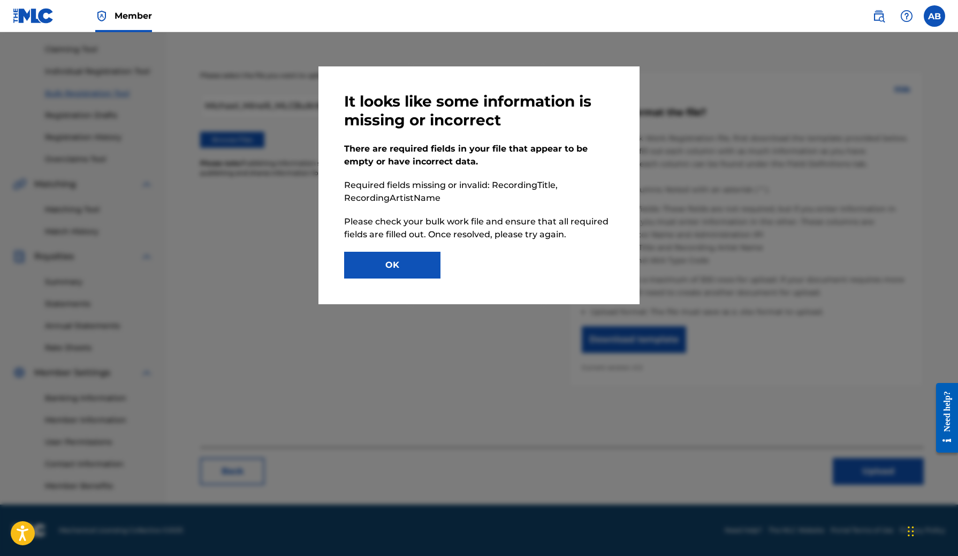
click at [406, 275] on button "OK" at bounding box center [392, 265] width 96 height 27
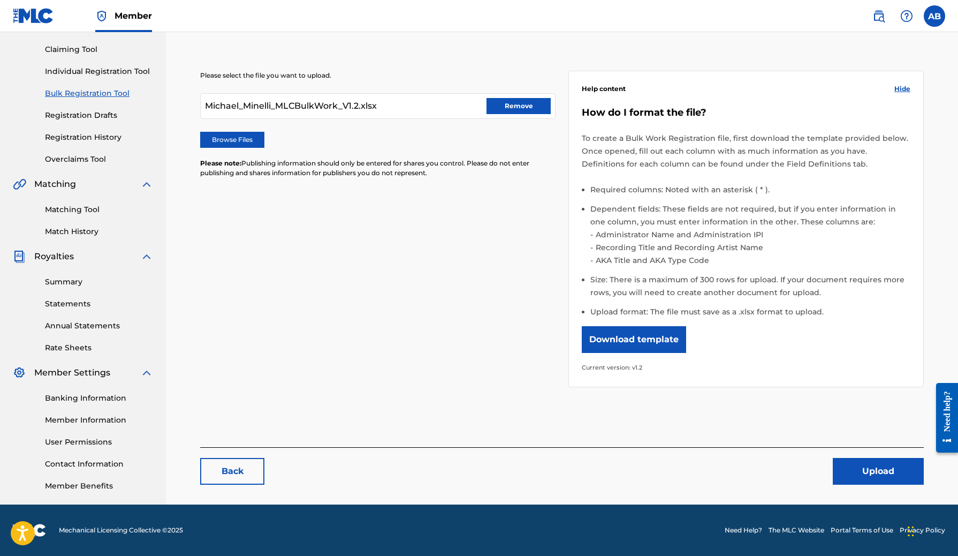
click at [515, 110] on button "Remove" at bounding box center [519, 106] width 64 height 16
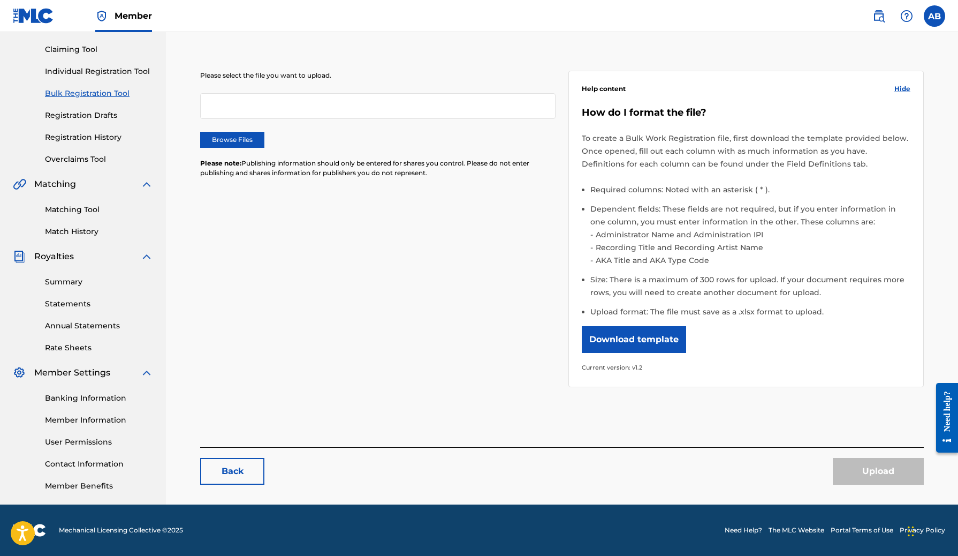
click at [205, 144] on label "Browse Files" at bounding box center [232, 140] width 64 height 16
click at [0, 0] on input "Browse Files" at bounding box center [0, 0] width 0 height 0
click at [215, 145] on label "Browse Files" at bounding box center [232, 140] width 64 height 16
click at [0, 0] on input "Browse Files" at bounding box center [0, 0] width 0 height 0
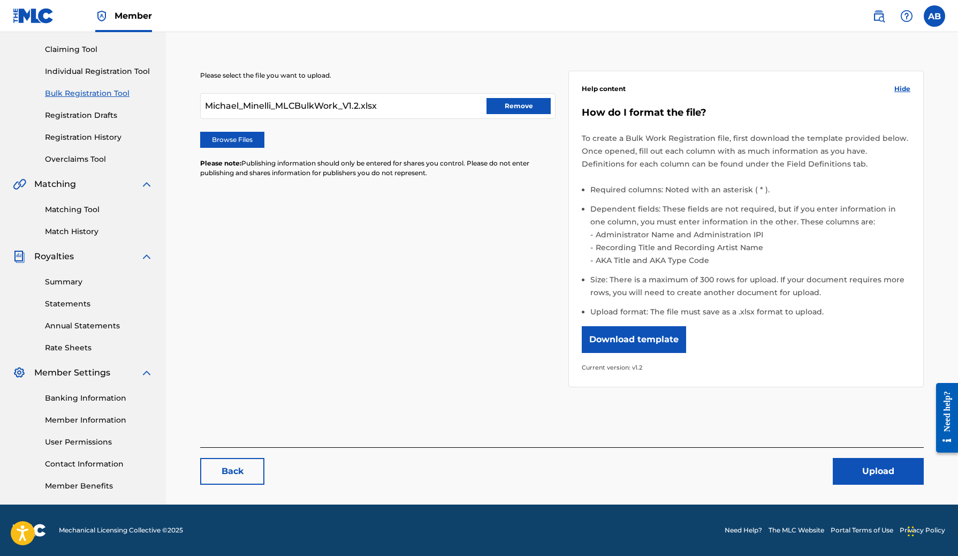
click at [861, 464] on button "Upload" at bounding box center [878, 471] width 91 height 27
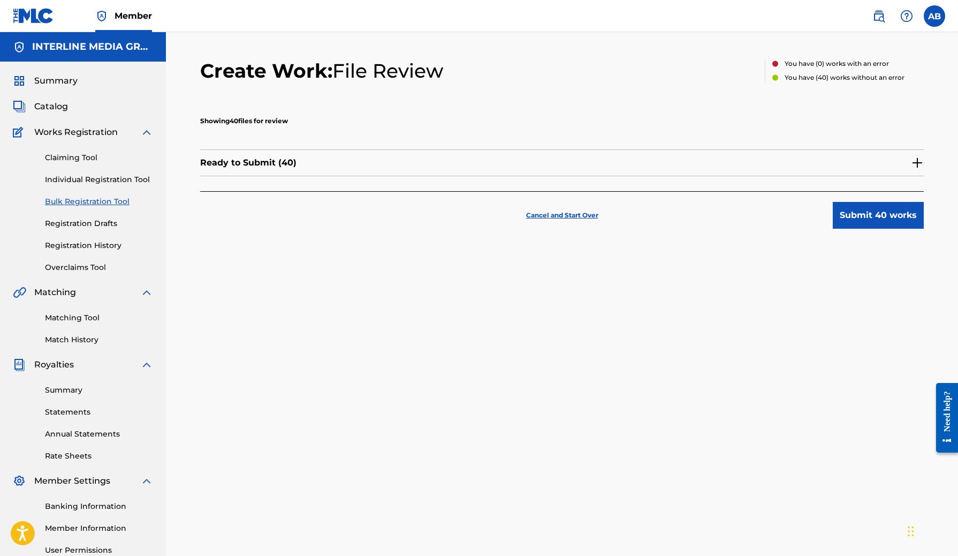
click at [906, 162] on div "Ready to Submit ( 40 )" at bounding box center [562, 162] width 724 height 27
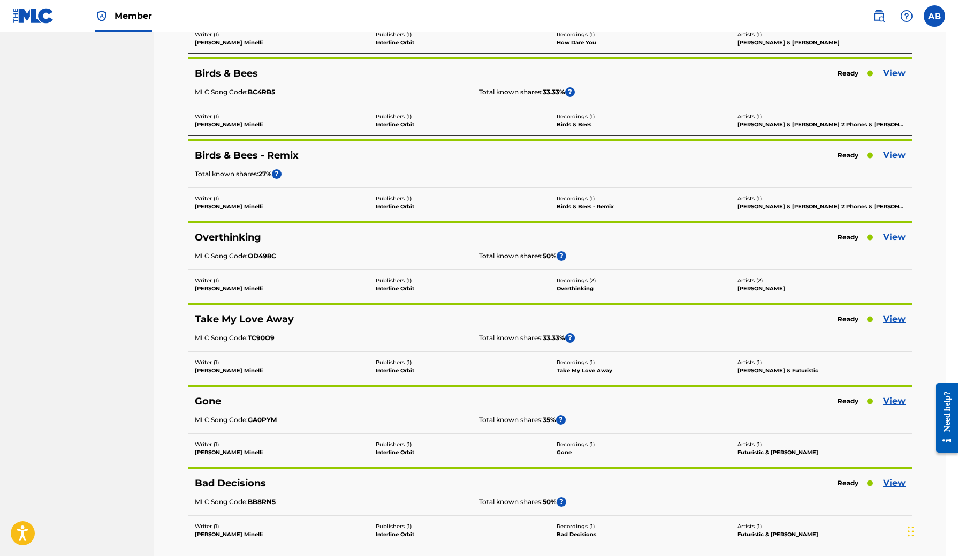
scroll to position [2908, 17]
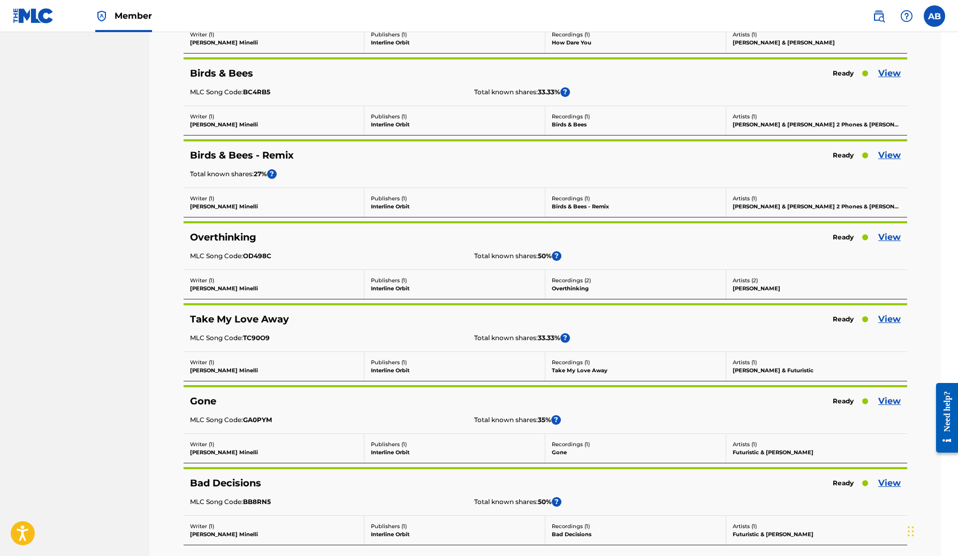
click at [898, 237] on link "View" at bounding box center [890, 237] width 22 height 13
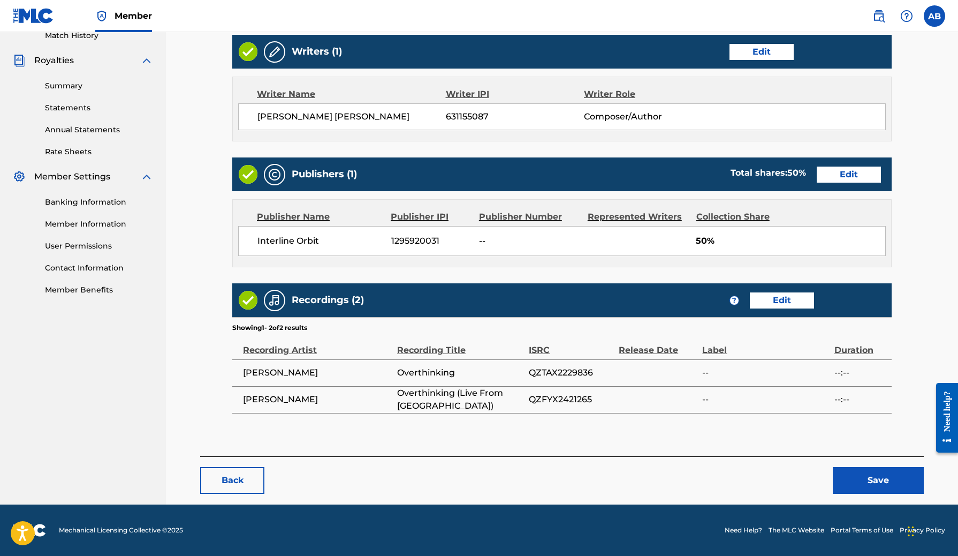
scroll to position [304, 0]
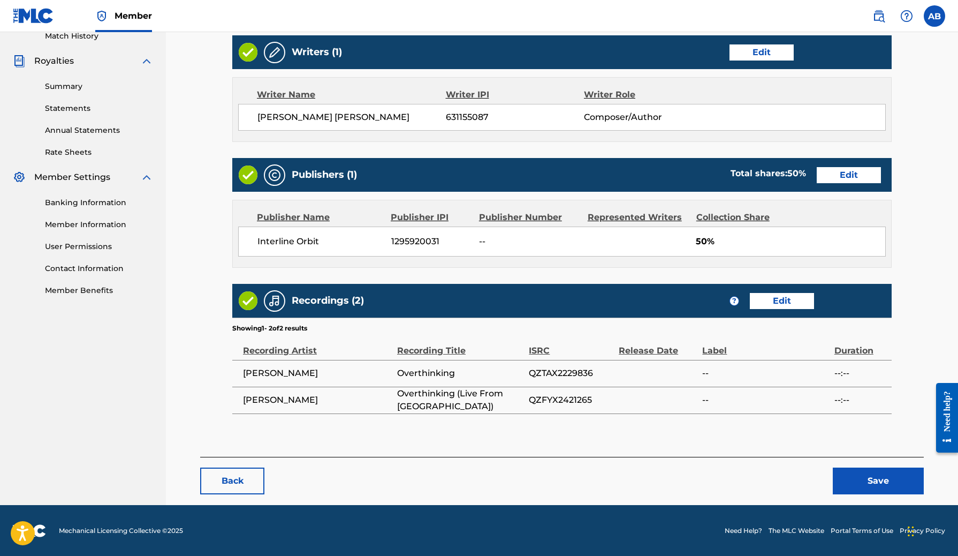
click at [243, 479] on button "Back" at bounding box center [232, 480] width 64 height 27
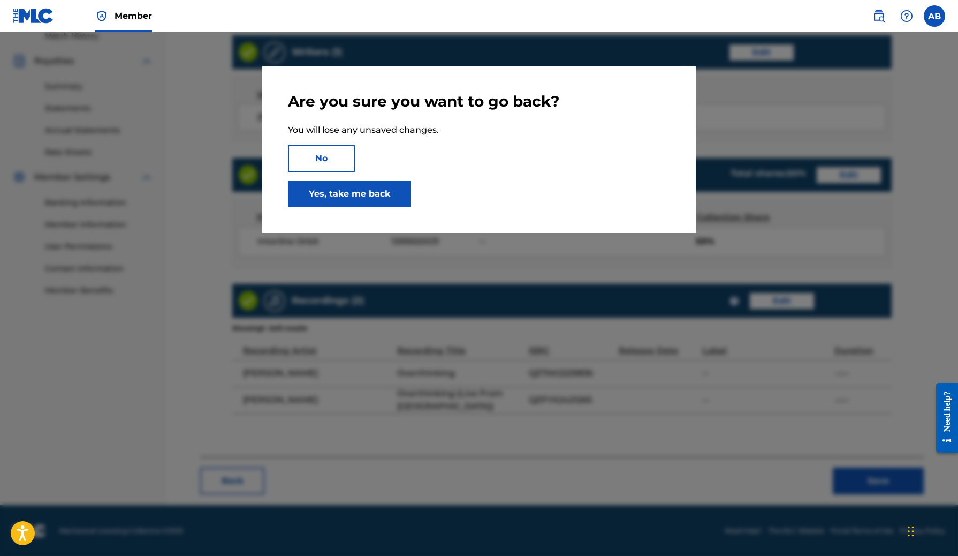
click at [335, 156] on button "No" at bounding box center [321, 158] width 67 height 27
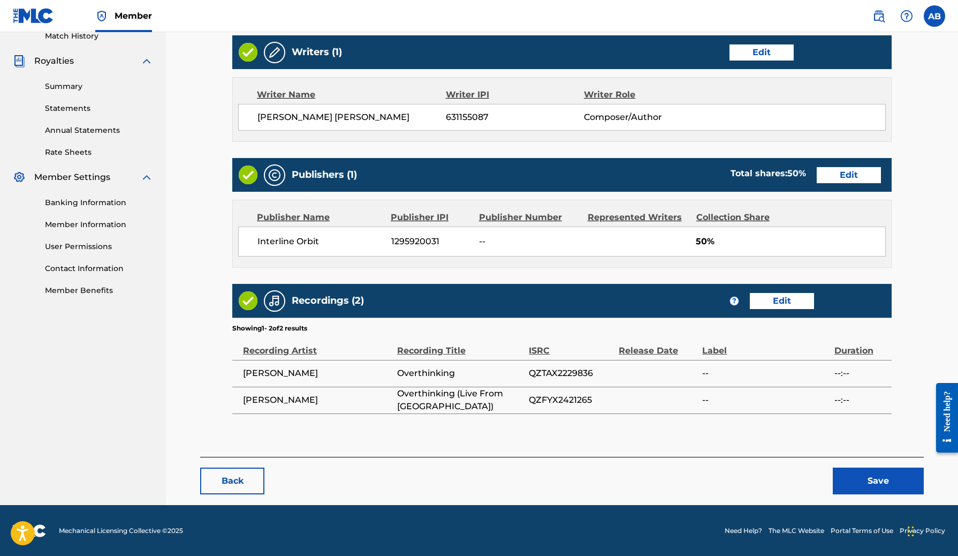
click at [889, 478] on button "Save" at bounding box center [878, 480] width 91 height 27
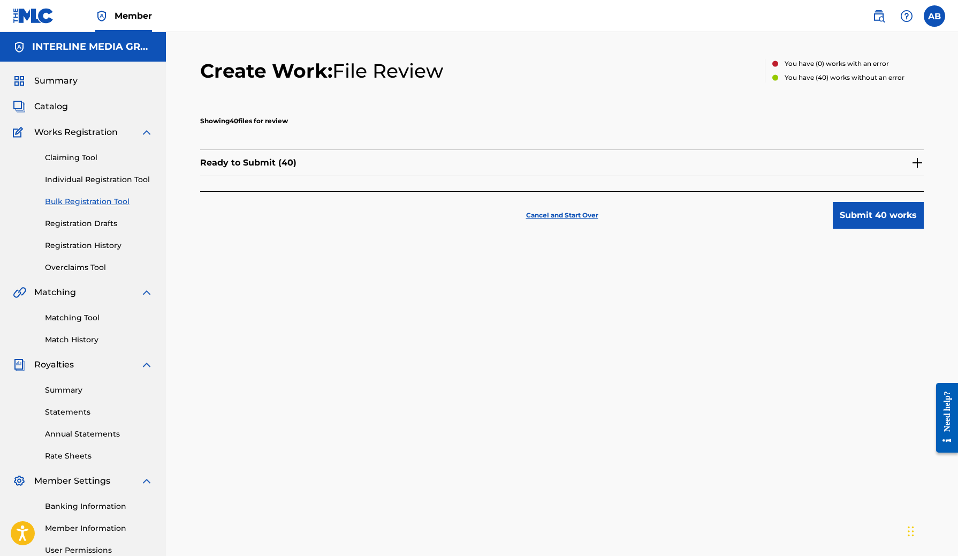
click at [889, 215] on button "Submit 40 works" at bounding box center [878, 215] width 91 height 27
